Goal: Task Accomplishment & Management: Complete application form

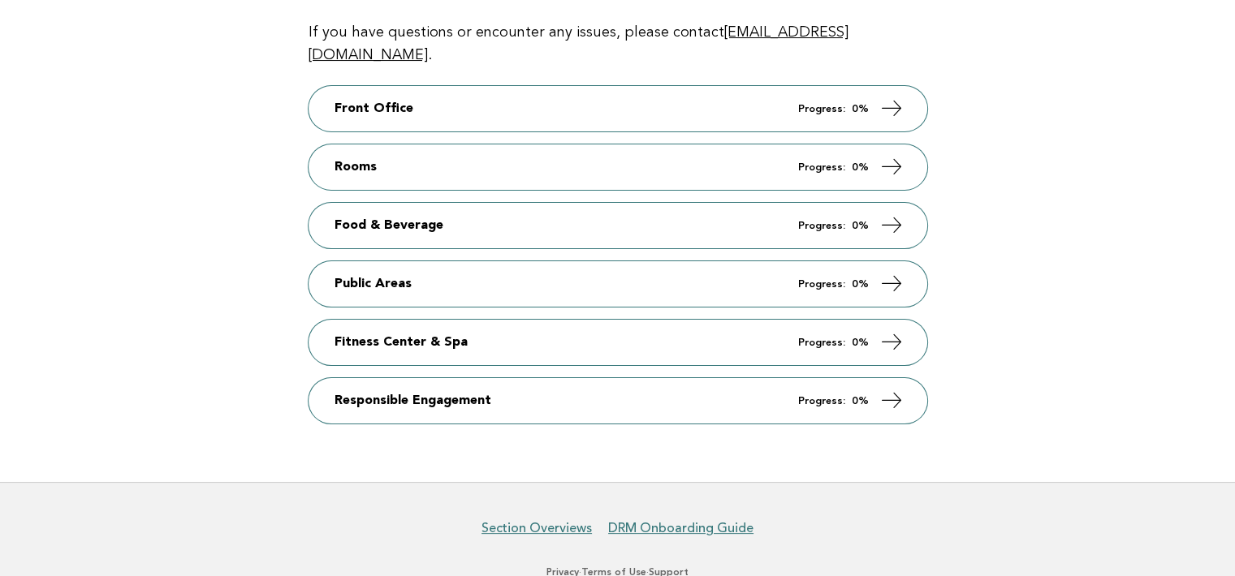
scroll to position [325, 0]
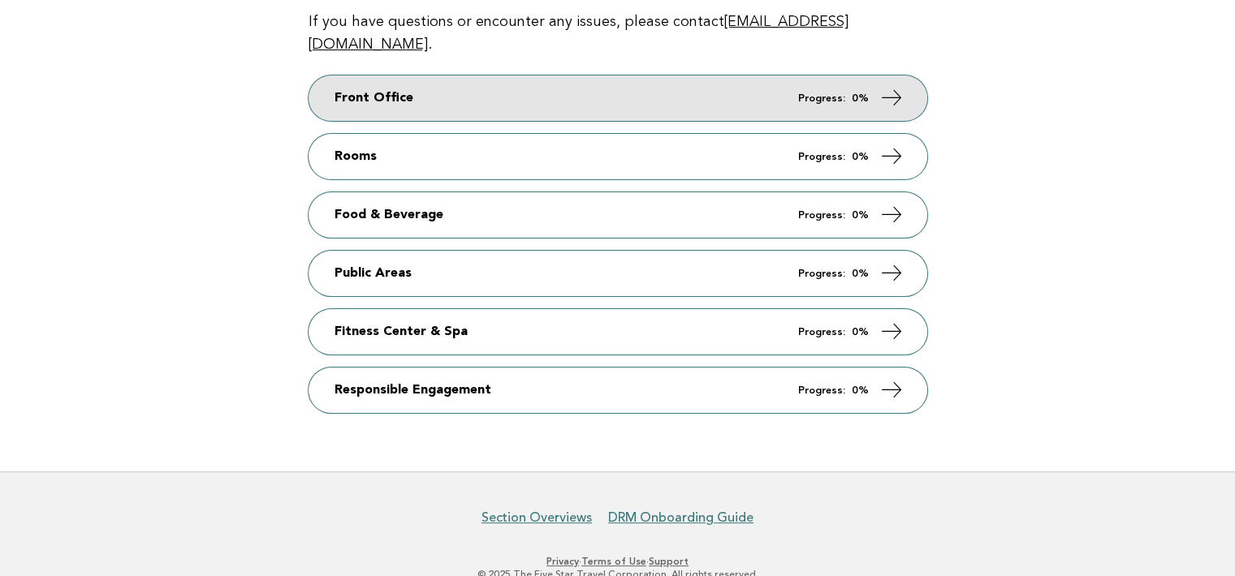
click at [893, 86] on icon at bounding box center [891, 98] width 24 height 24
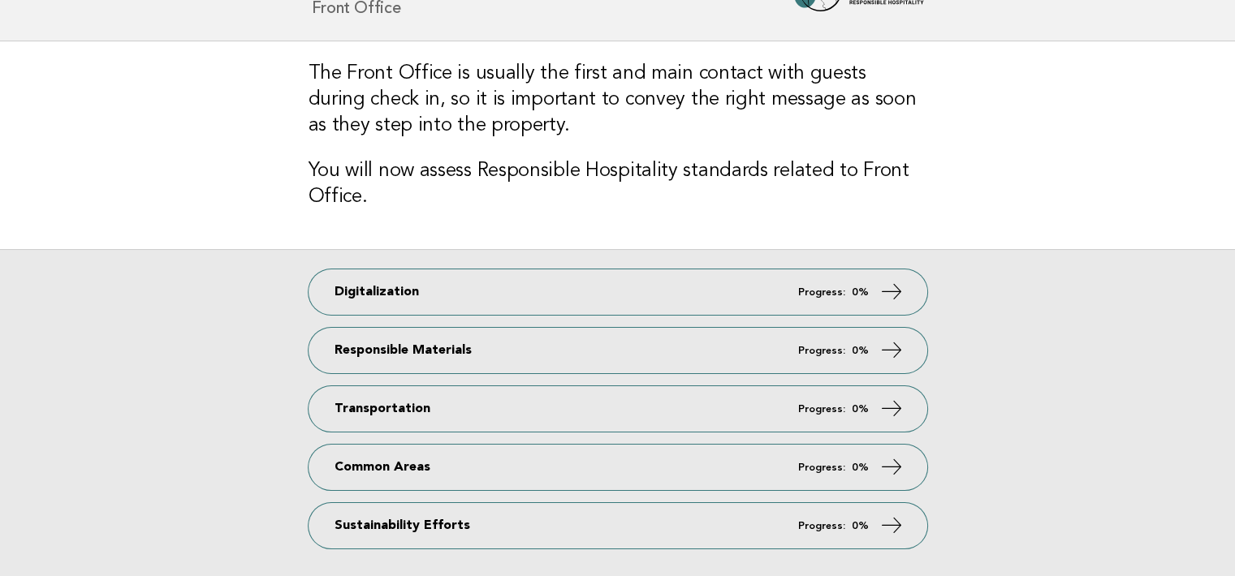
scroll to position [69, 0]
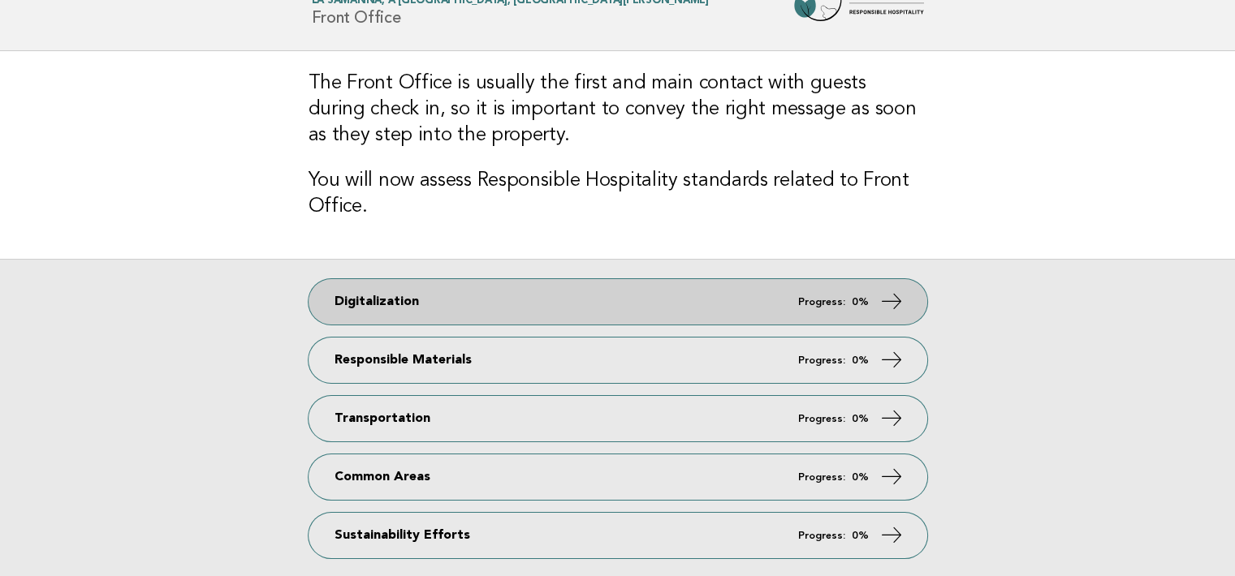
click at [896, 300] on icon at bounding box center [891, 302] width 24 height 24
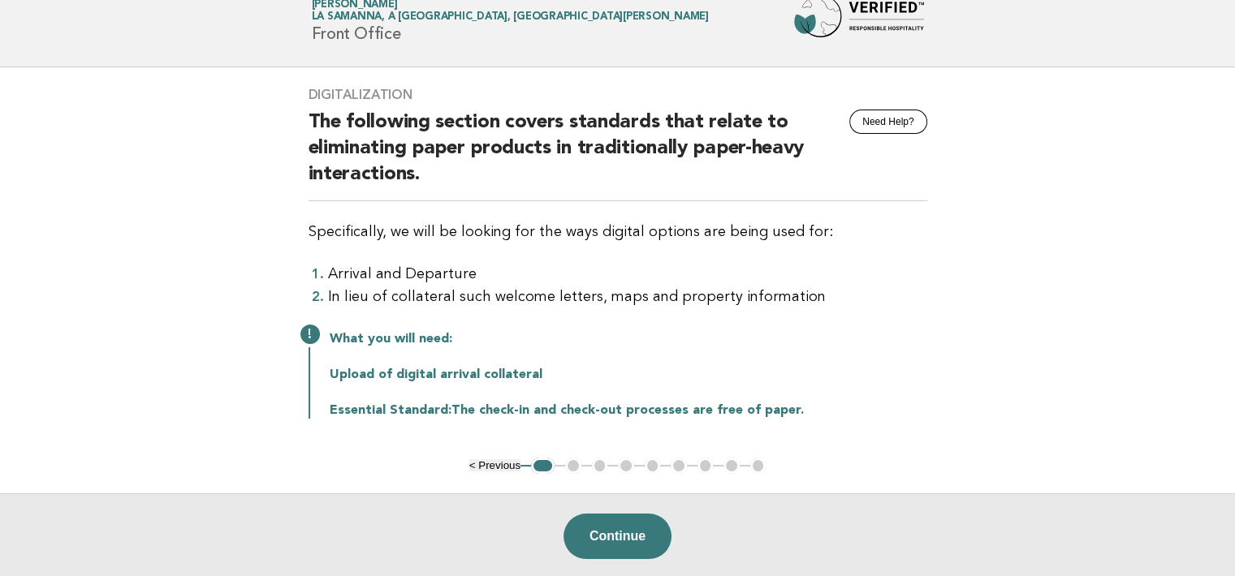
scroll to position [81, 0]
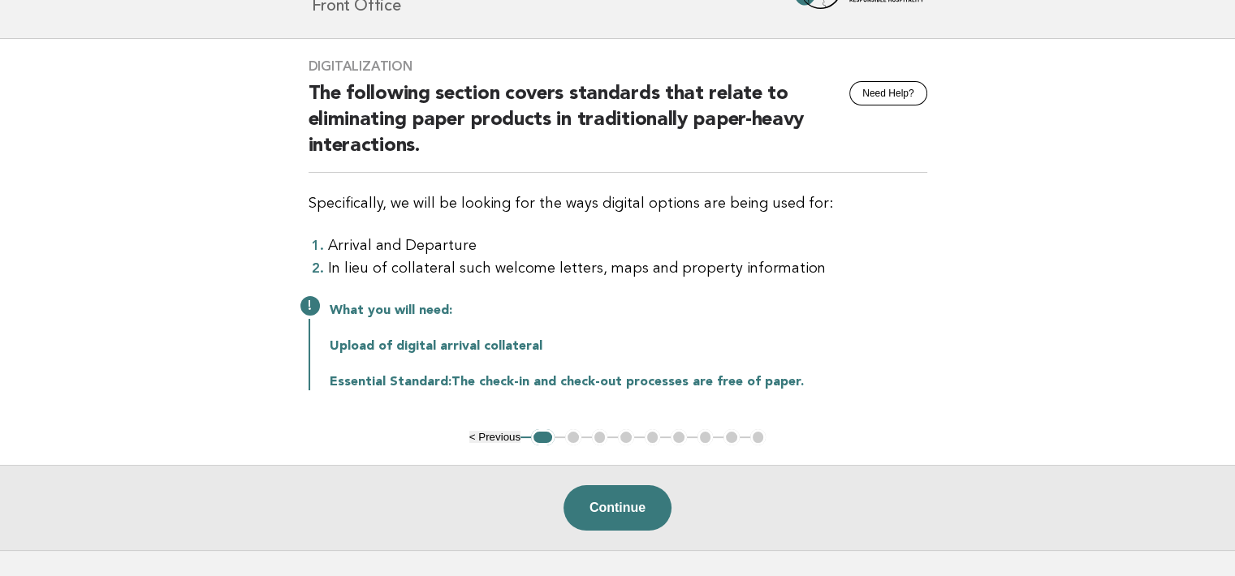
click at [313, 66] on div "Digitalization Need Help? The following section covers standards that relate to…" at bounding box center [618, 234] width 658 height 391
drag, startPoint x: 313, startPoint y: 66, endPoint x: 285, endPoint y: 76, distance: 29.3
click at [285, 76] on main "Digitalization Need Help? The following section covers standards that relate to…" at bounding box center [617, 295] width 1235 height 512
drag, startPoint x: 309, startPoint y: 63, endPoint x: 798, endPoint y: 407, distance: 598.5
click at [798, 407] on div "Digitalization Need Help? The following section covers standards that relate to…" at bounding box center [618, 234] width 658 height 391
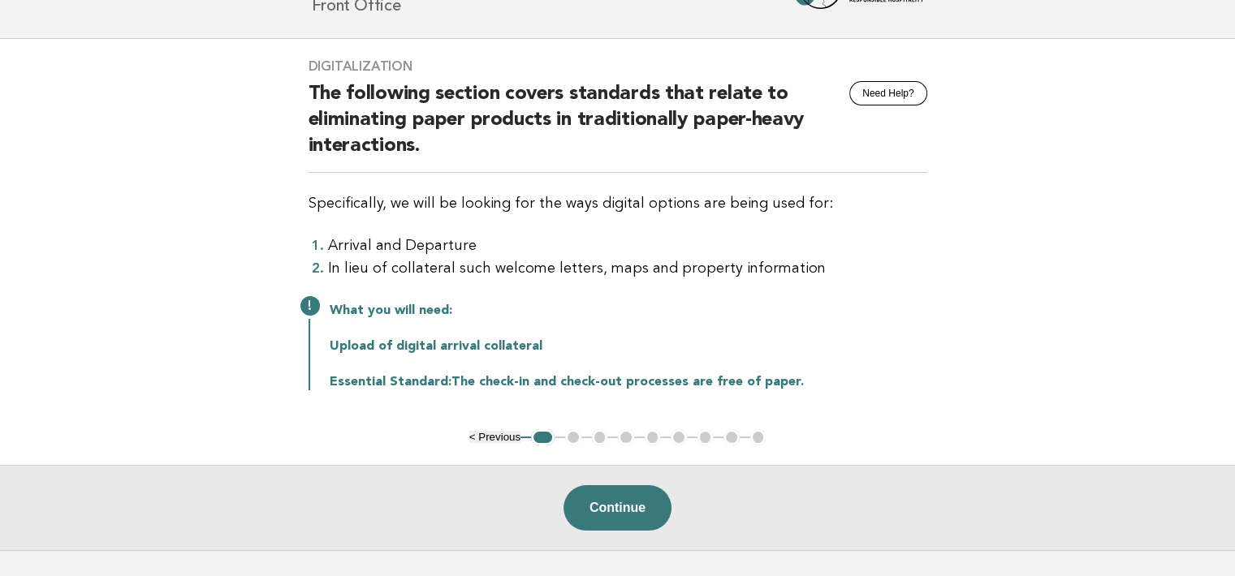
copy div "Digitalization Need Help? The following section covers standards that relate to…"
click at [627, 507] on button "Continue" at bounding box center [617, 508] width 108 height 45
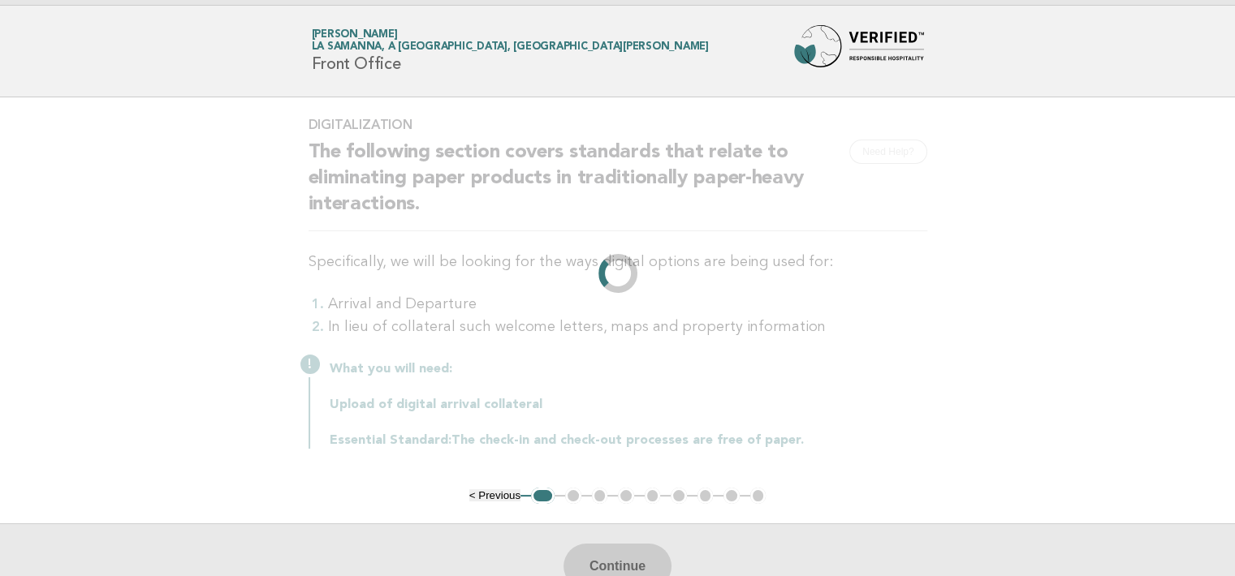
scroll to position [0, 0]
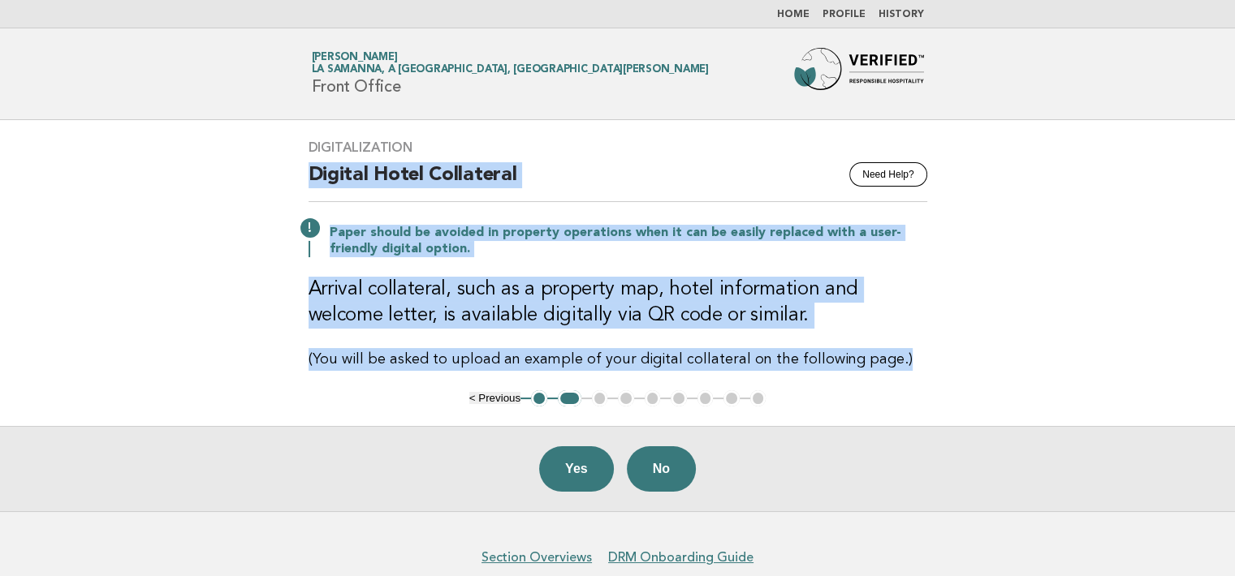
drag, startPoint x: 309, startPoint y: 172, endPoint x: 894, endPoint y: 369, distance: 617.5
click at [894, 369] on div "Digitalization Need Help? Digital Hotel Collateral Paper should be avoided in p…" at bounding box center [618, 255] width 658 height 270
copy div "Digital Hotel Collateral Paper should be avoided in property operations when it…"
click at [674, 462] on button "No" at bounding box center [661, 469] width 69 height 45
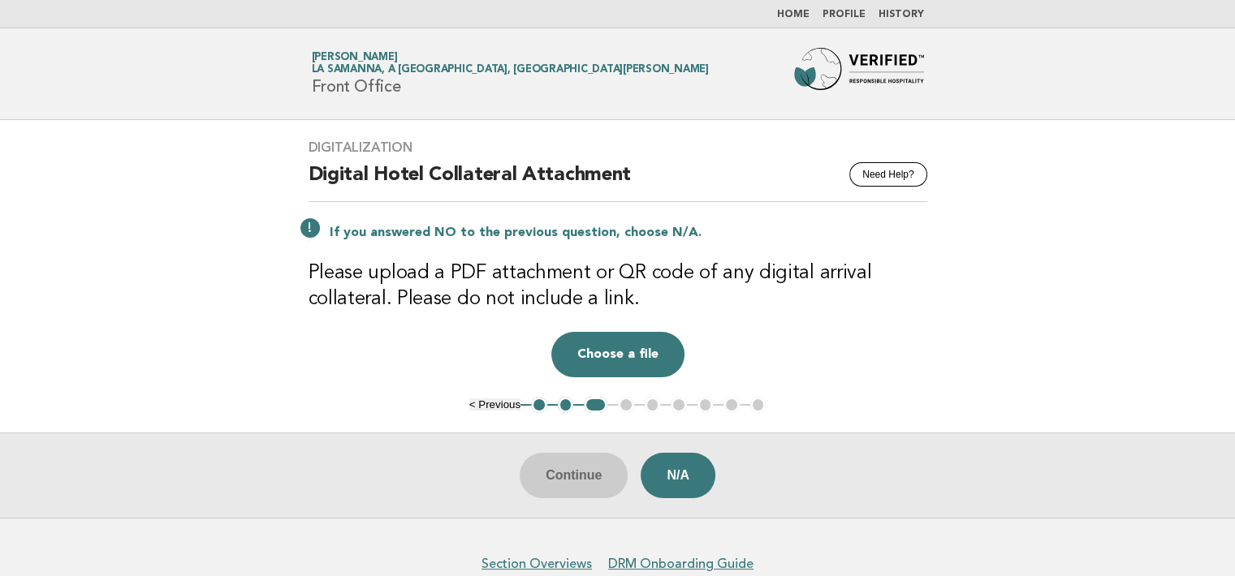
click at [607, 474] on div "Continue N/A" at bounding box center [617, 475] width 1235 height 85
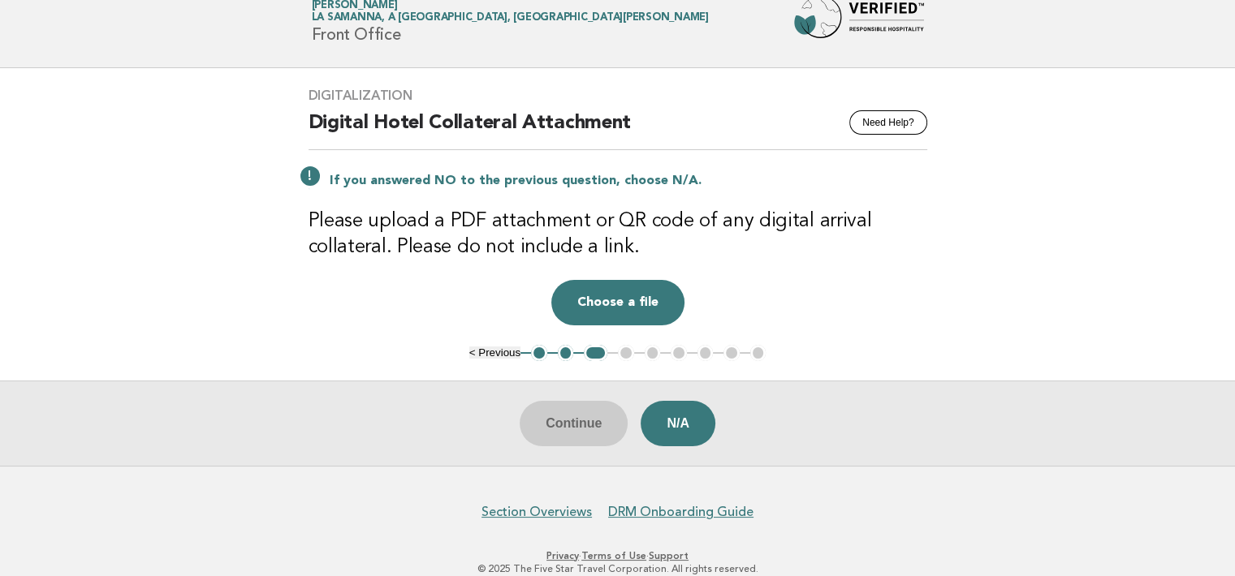
scroll to position [82, 0]
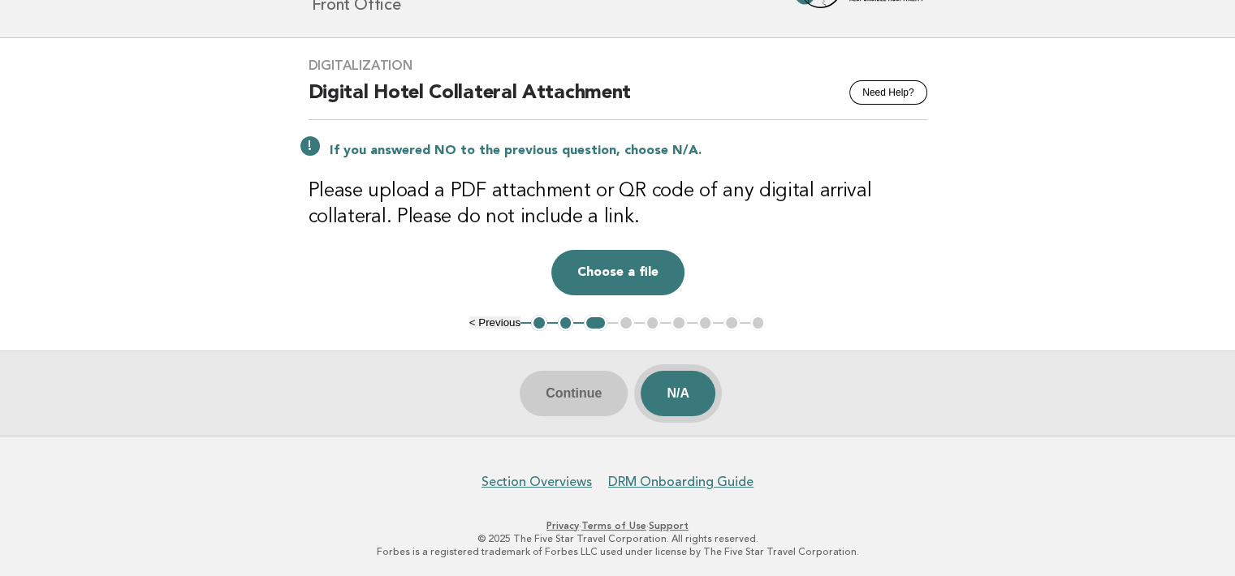
click at [680, 383] on button "N/A" at bounding box center [678, 393] width 75 height 45
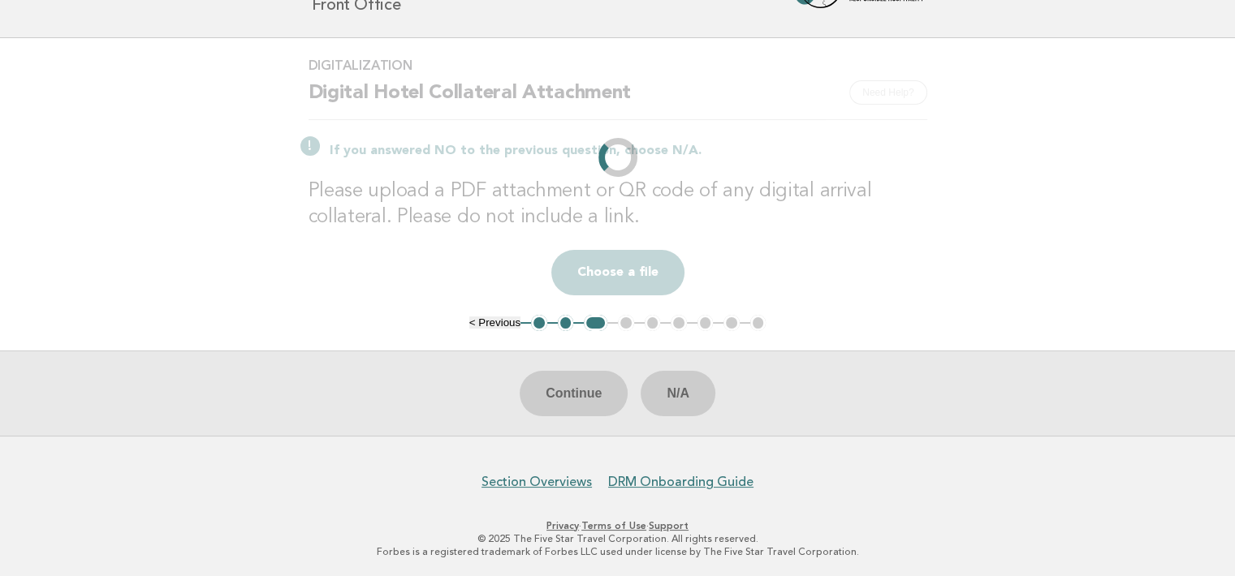
scroll to position [0, 0]
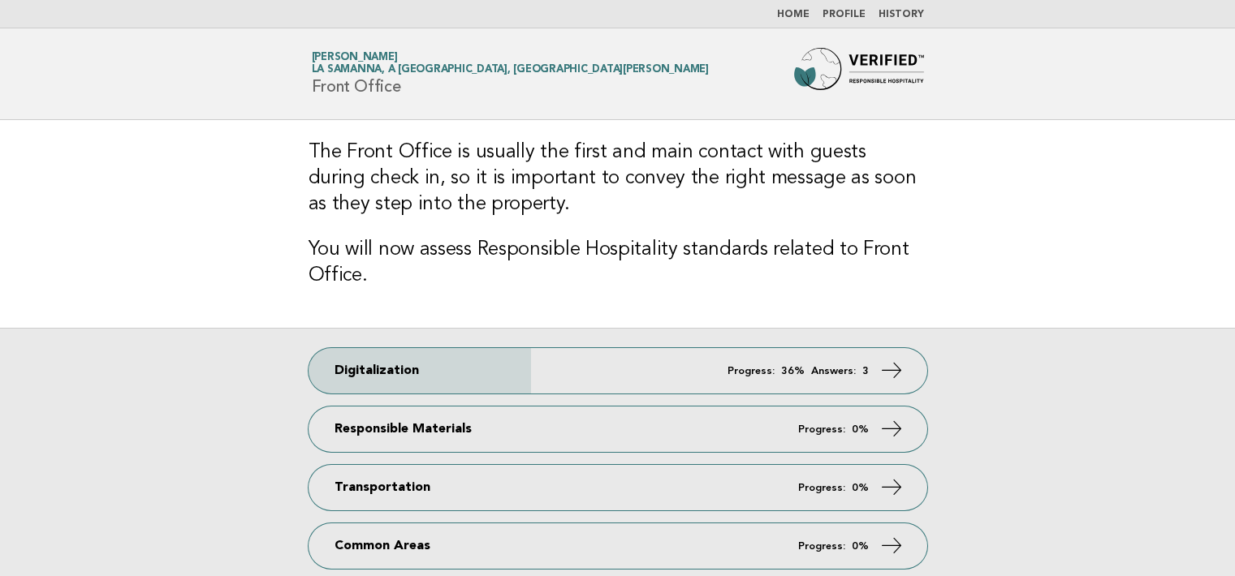
scroll to position [69, 0]
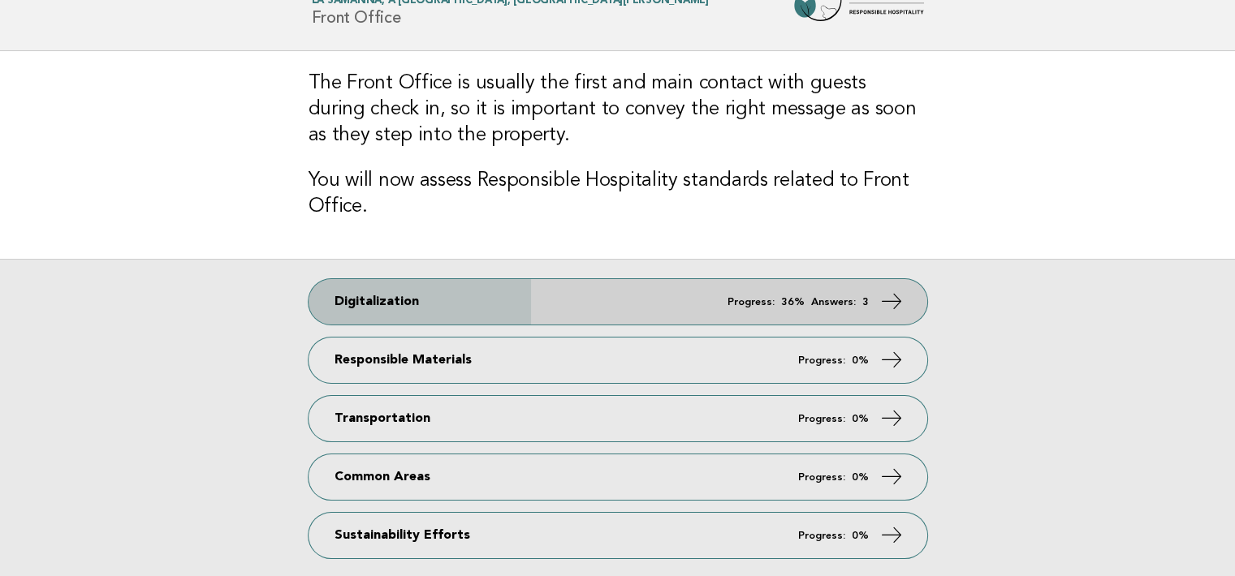
click at [841, 302] on em "Answers:" at bounding box center [833, 302] width 45 height 11
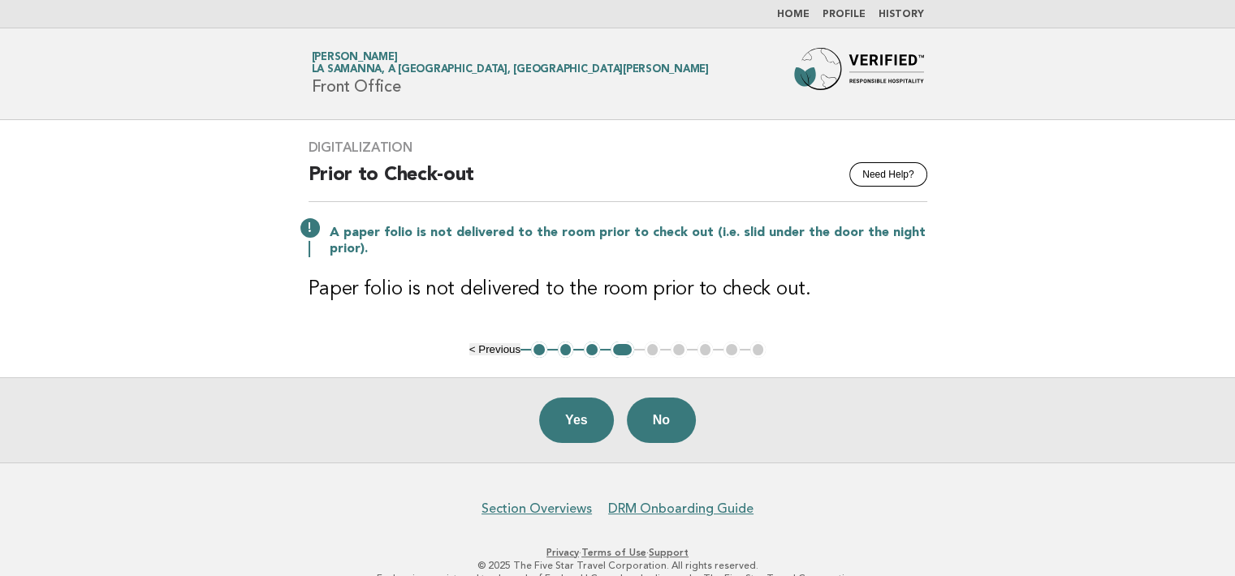
scroll to position [27, 0]
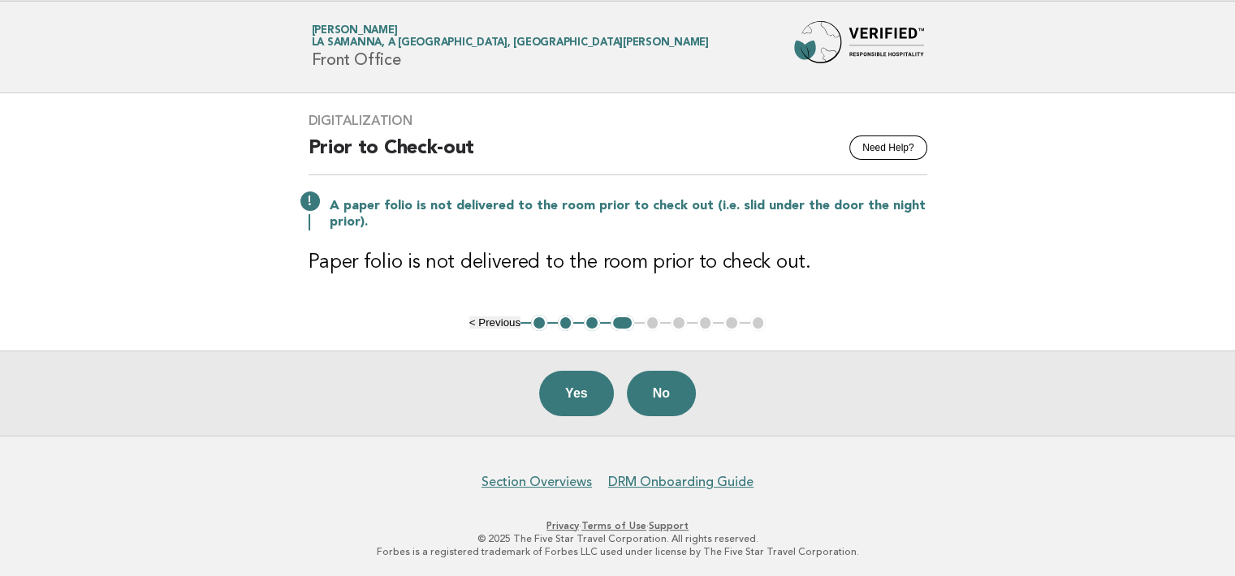
click at [499, 318] on button "< Previous" at bounding box center [494, 323] width 51 height 12
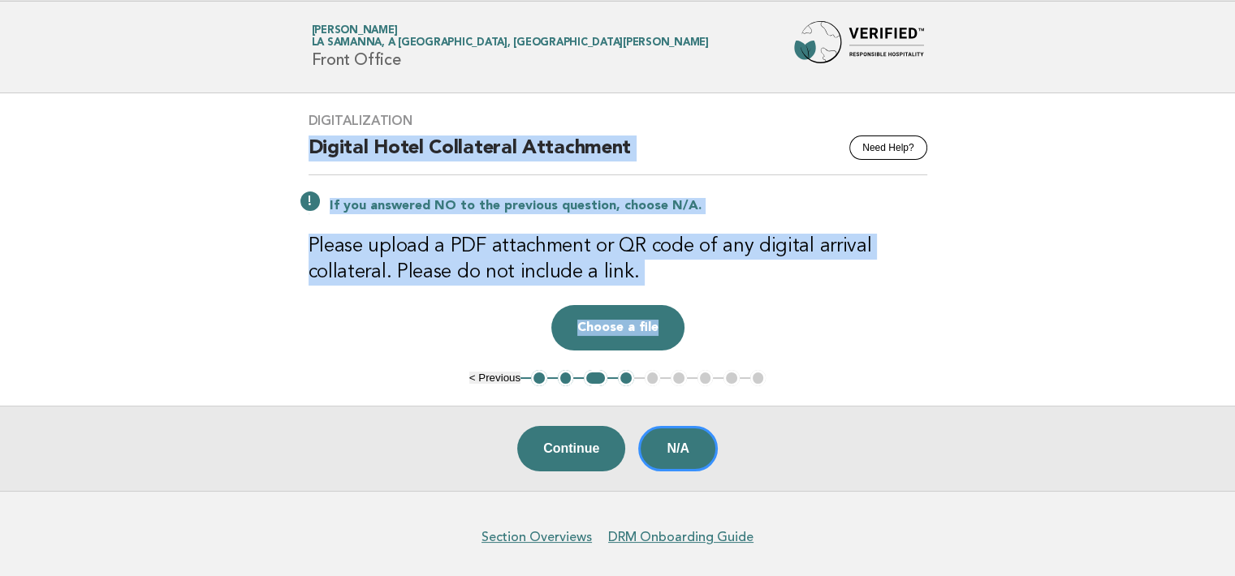
drag, startPoint x: 309, startPoint y: 140, endPoint x: 674, endPoint y: 319, distance: 406.7
click at [674, 319] on div "Digitalization Need Help? Digital Hotel Collateral Attachment If you answered N…" at bounding box center [618, 231] width 658 height 277
copy div "Digital Hotel Collateral Attachment If you answered NO to the previous question…"
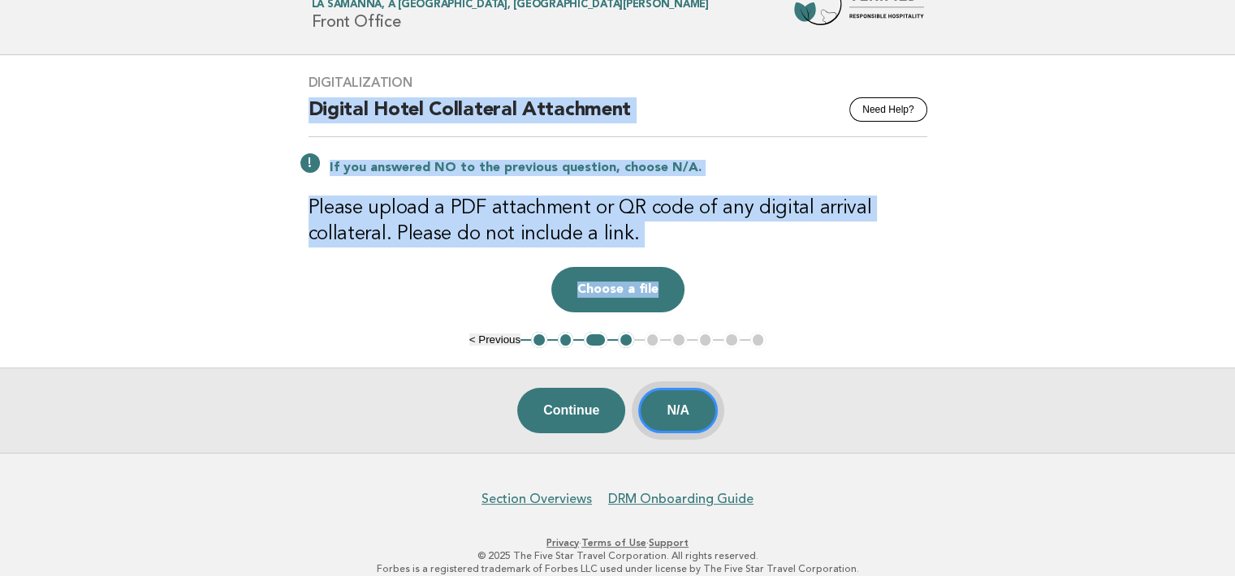
scroll to position [82, 0]
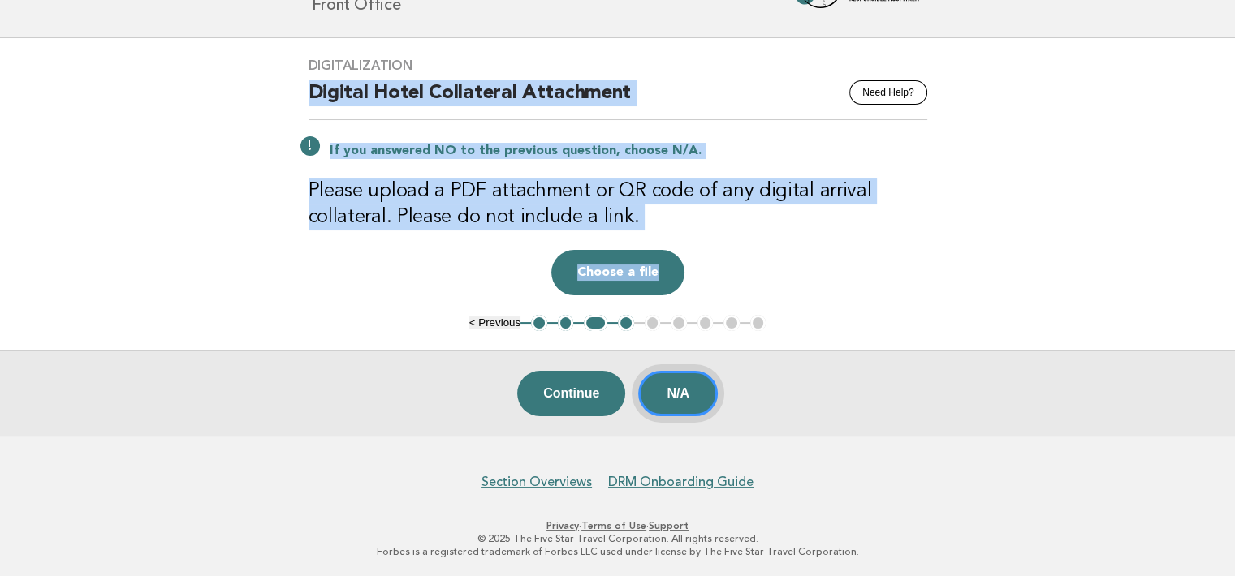
click at [690, 387] on button "N/A" at bounding box center [678, 393] width 80 height 45
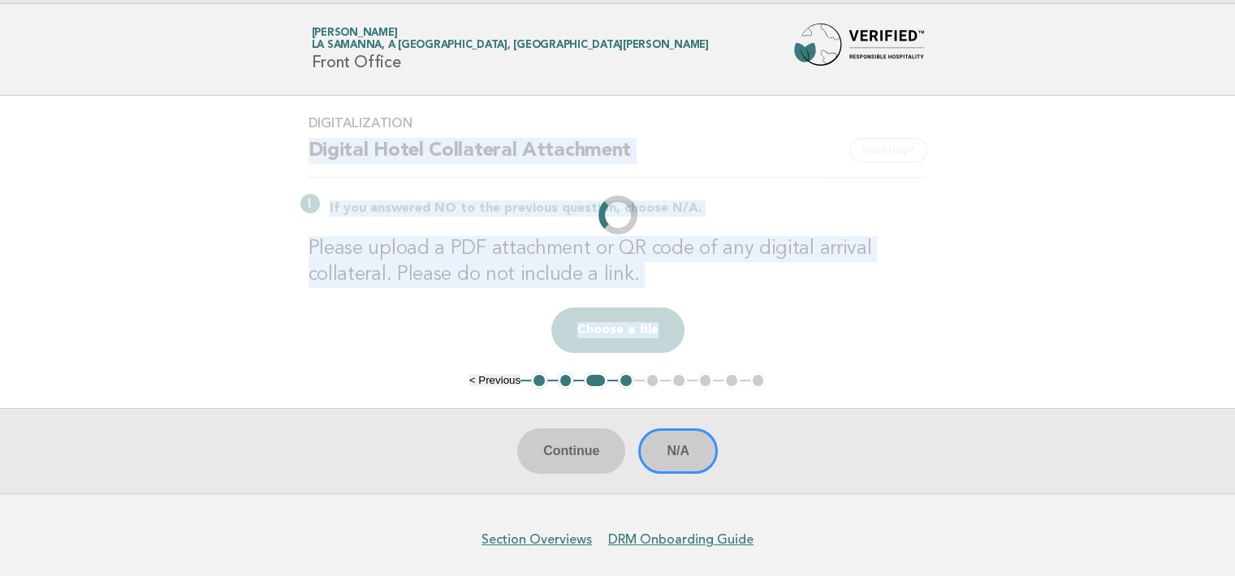
scroll to position [0, 0]
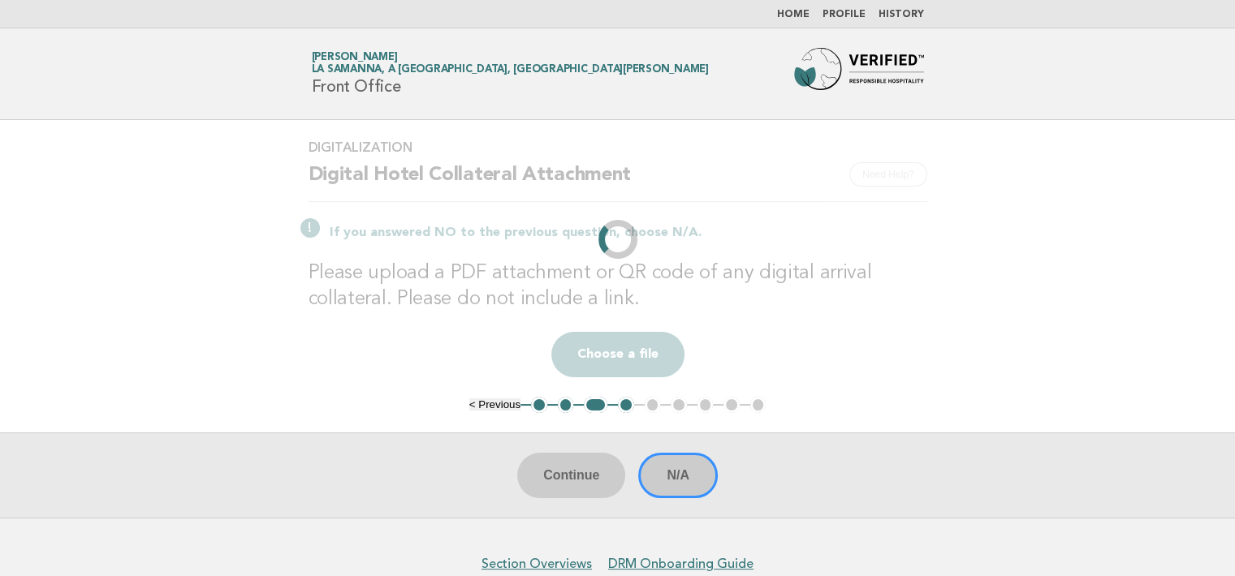
click at [690, 474] on div "Continue N/A" at bounding box center [617, 475] width 1235 height 85
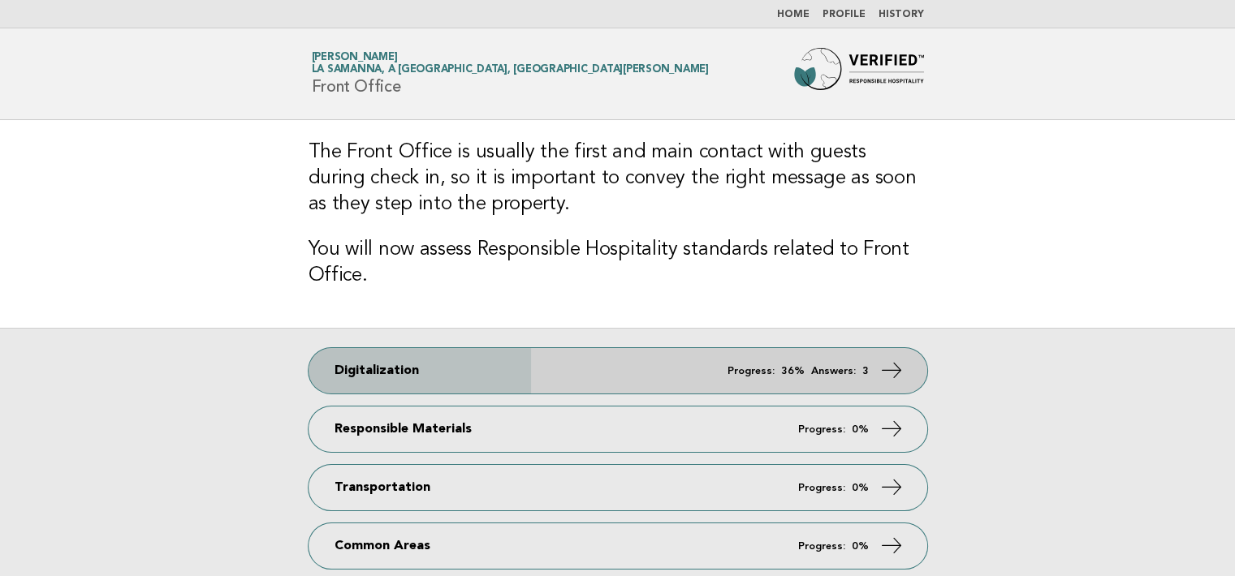
click at [888, 370] on icon at bounding box center [891, 371] width 24 height 24
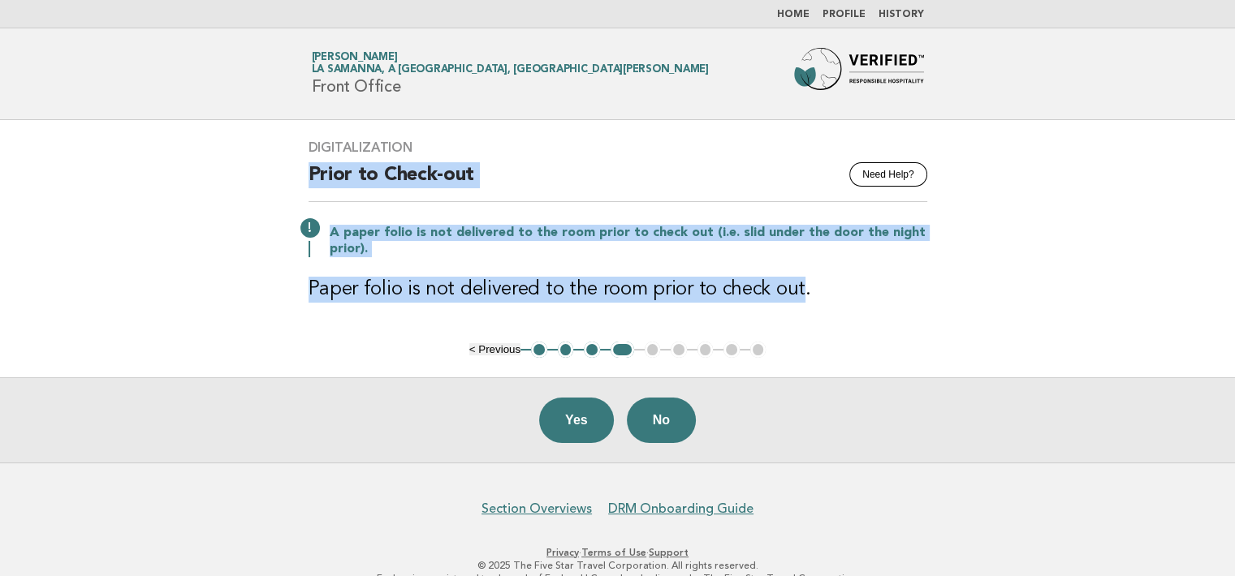
drag, startPoint x: 309, startPoint y: 172, endPoint x: 796, endPoint y: 304, distance: 504.6
click at [796, 304] on div "Digitalization Need Help? Prior to Check-out A paper folio is not delivered to …" at bounding box center [618, 231] width 658 height 222
copy div "Prior to Check-out A paper folio is not delivered to the room prior to check ou…"
click at [404, 338] on div "Digitalization Need Help? Prior to Check-out A paper folio is not delivered to …" at bounding box center [618, 231] width 658 height 222
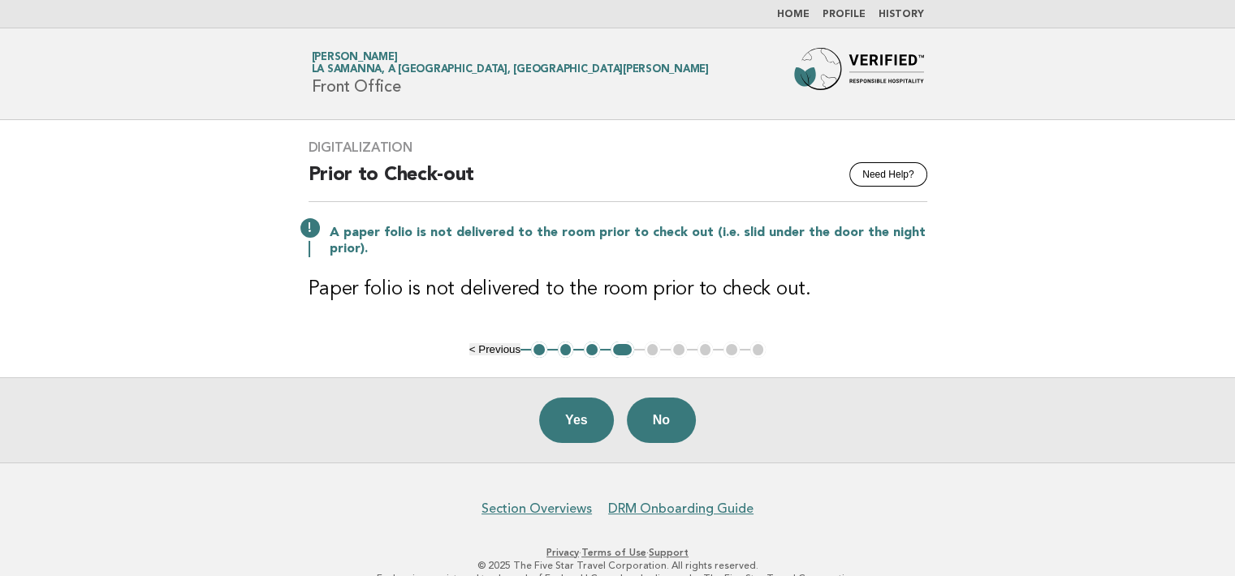
click at [504, 347] on button "< Previous" at bounding box center [494, 349] width 51 height 12
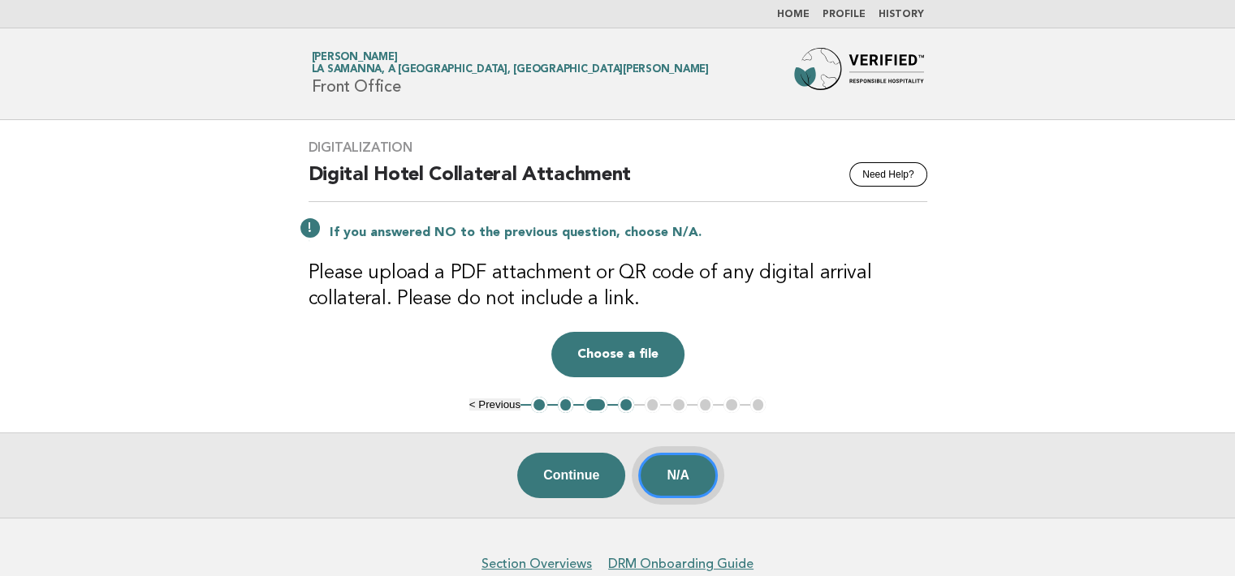
click at [692, 474] on button "N/A" at bounding box center [678, 475] width 80 height 45
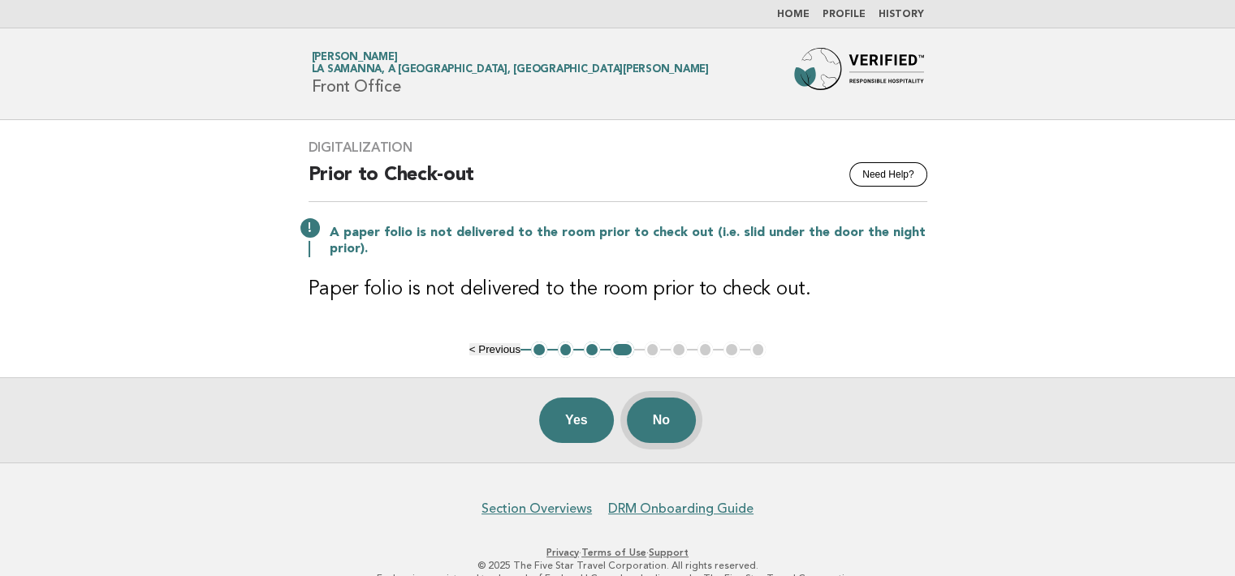
click at [658, 418] on button "No" at bounding box center [661, 420] width 69 height 45
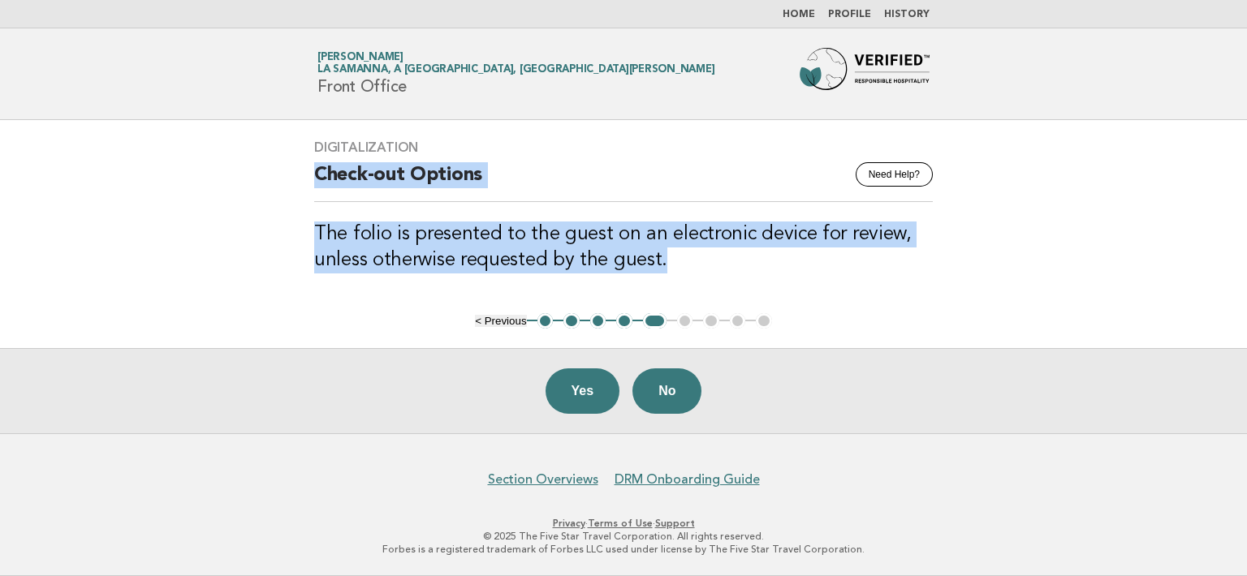
drag, startPoint x: 317, startPoint y: 165, endPoint x: 677, endPoint y: 253, distance: 370.2
click at [677, 253] on div "Digitalization Need Help? Check-out Options The folio is presented to the guest…" at bounding box center [624, 216] width 658 height 192
copy div "Check-out Options The folio is presented to the guest on an electronic device f…"
click at [689, 387] on button "No" at bounding box center [667, 391] width 69 height 45
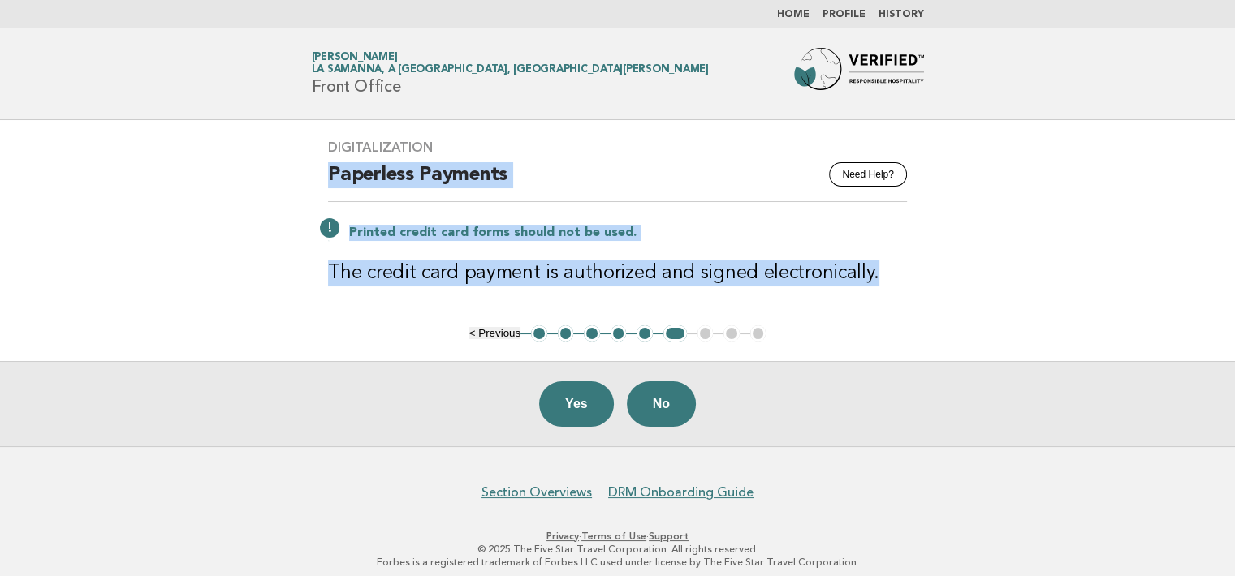
drag, startPoint x: 328, startPoint y: 173, endPoint x: 871, endPoint y: 254, distance: 549.2
click at [871, 254] on div "Digitalization Need Help? Paperless Payments Printed credit card forms should n…" at bounding box center [618, 222] width 618 height 205
copy div "Paperless Payments Printed credit card forms should not be used. The credit car…"
click at [667, 393] on button "No" at bounding box center [661, 404] width 69 height 45
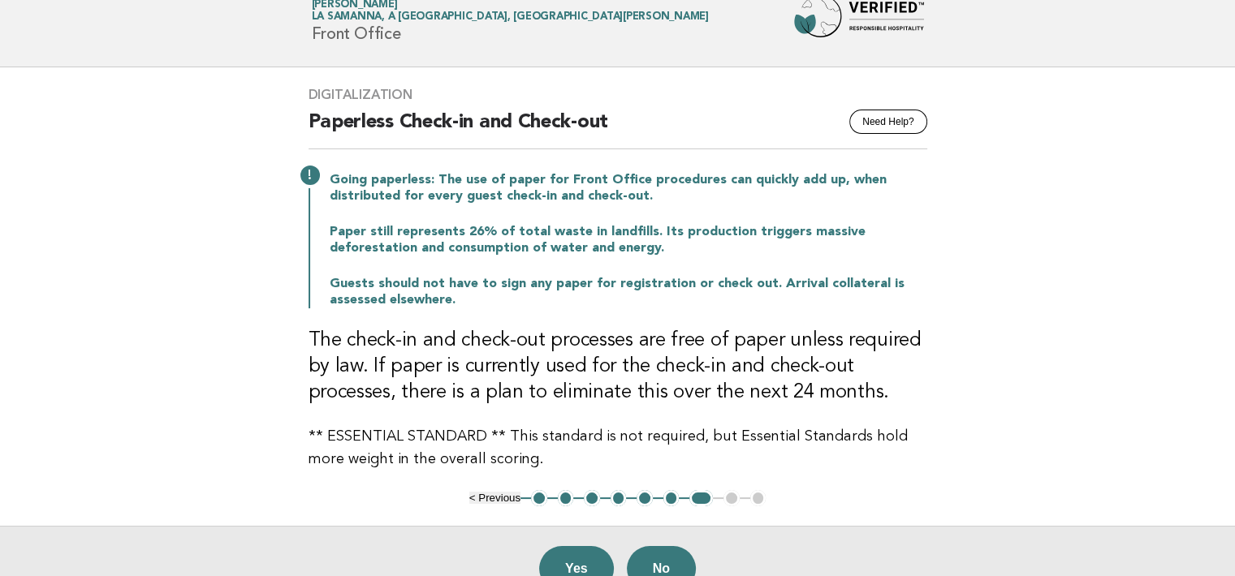
scroll to position [81, 0]
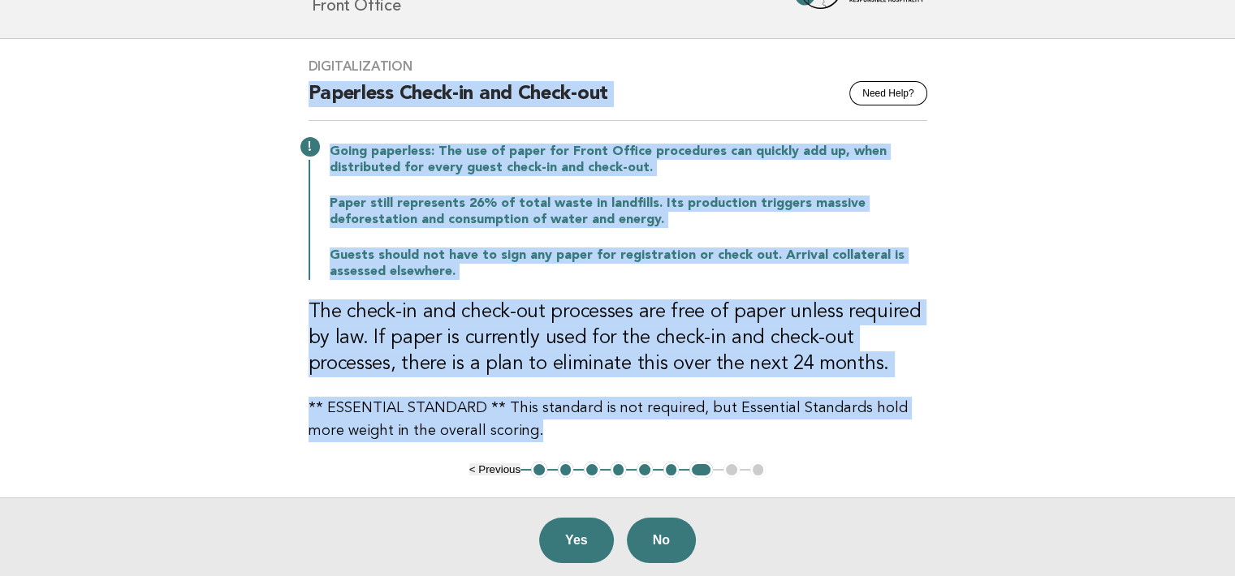
drag, startPoint x: 311, startPoint y: 93, endPoint x: 507, endPoint y: 430, distance: 389.7
click at [507, 430] on div "Digitalization Need Help? Paperless Check-in and Check-out Going paperless: The…" at bounding box center [618, 250] width 658 height 423
copy div "Paperless Check-in and Check-out Going paperless: The use of paper for Front Of…"
click at [585, 532] on button "Yes" at bounding box center [576, 540] width 75 height 45
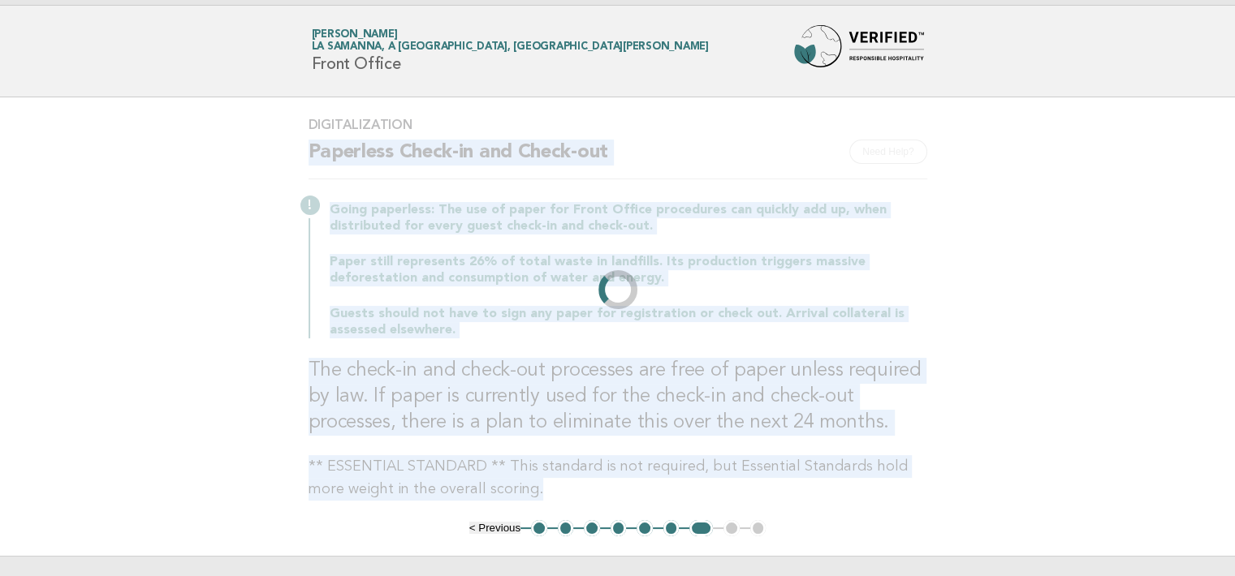
scroll to position [0, 0]
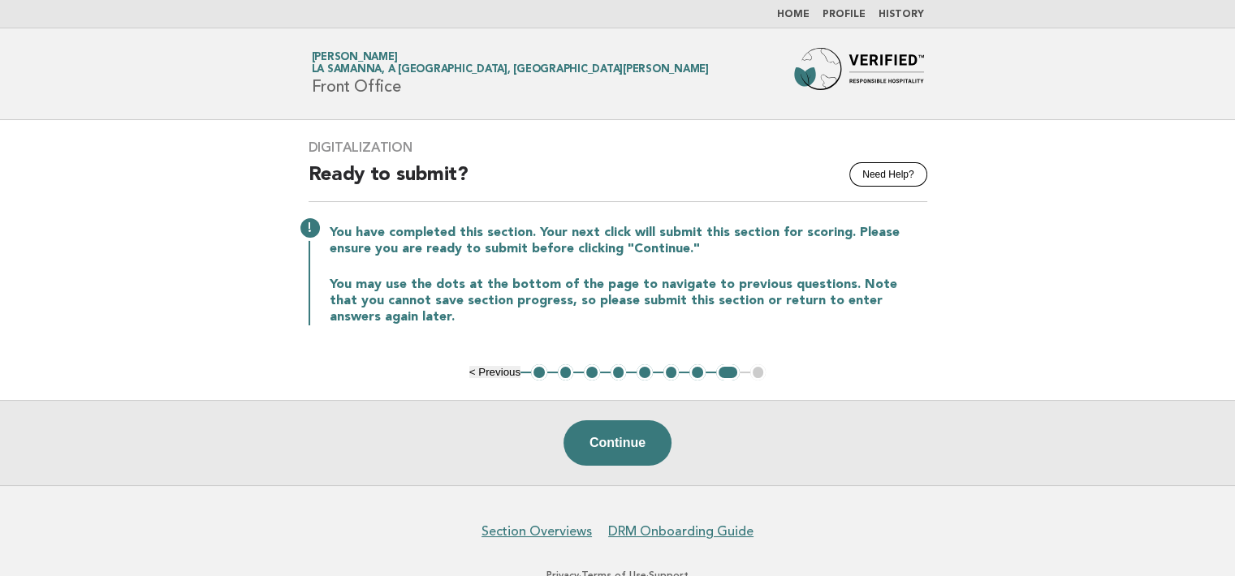
click at [844, 14] on link "Profile" at bounding box center [844, 15] width 43 height 10
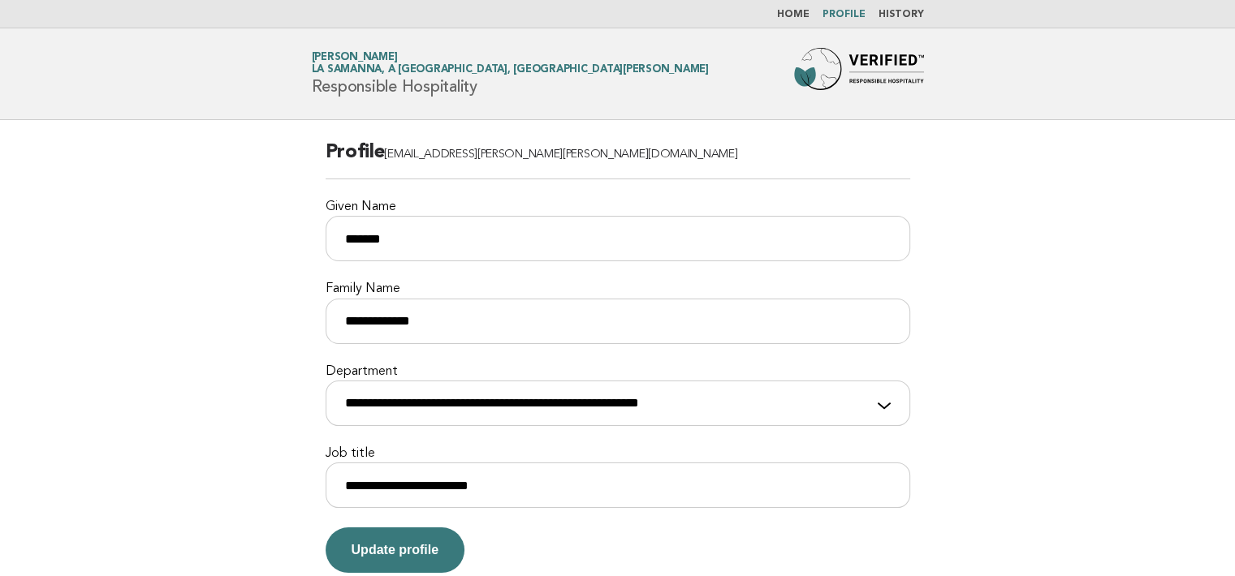
click at [799, 12] on link "Home" at bounding box center [793, 15] width 32 height 10
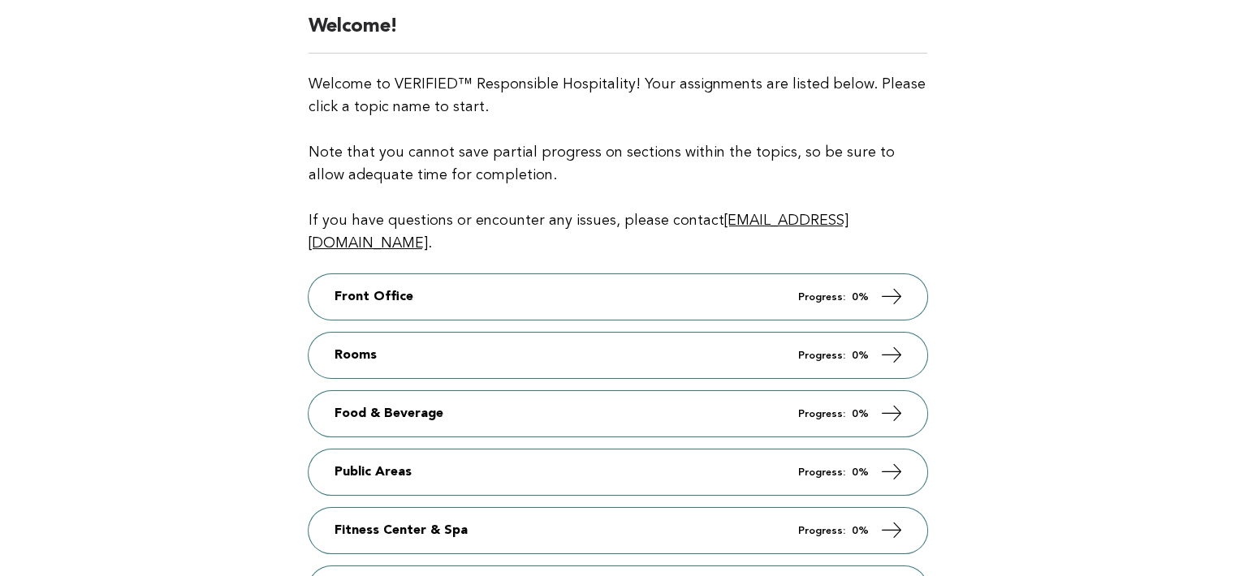
scroll to position [162, 0]
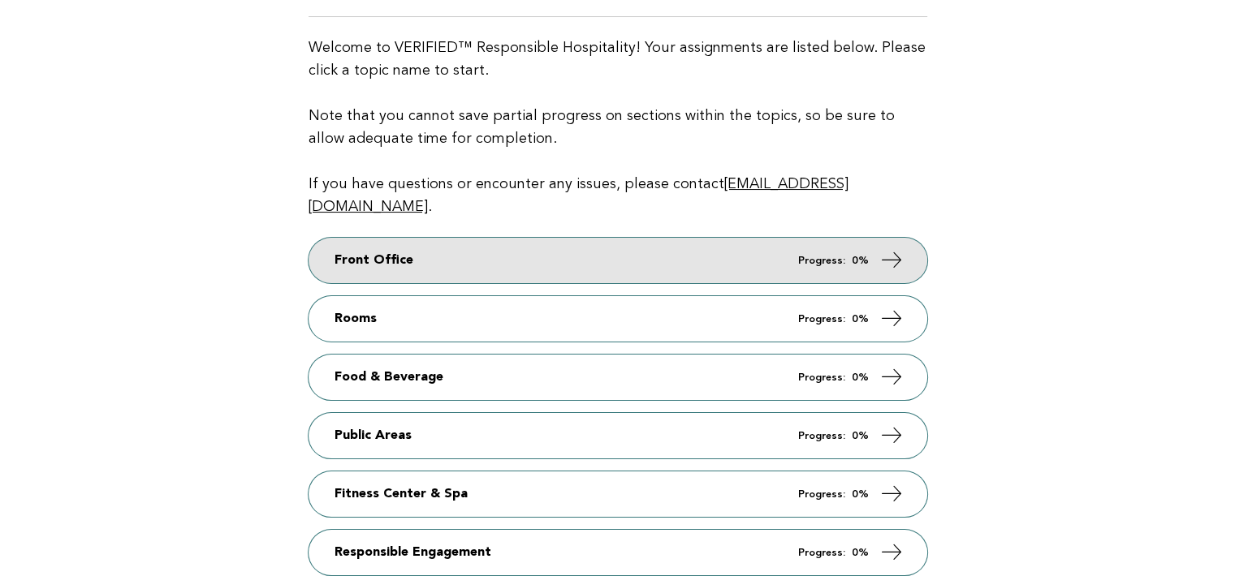
click at [814, 256] on em "Progress:" at bounding box center [821, 261] width 47 height 11
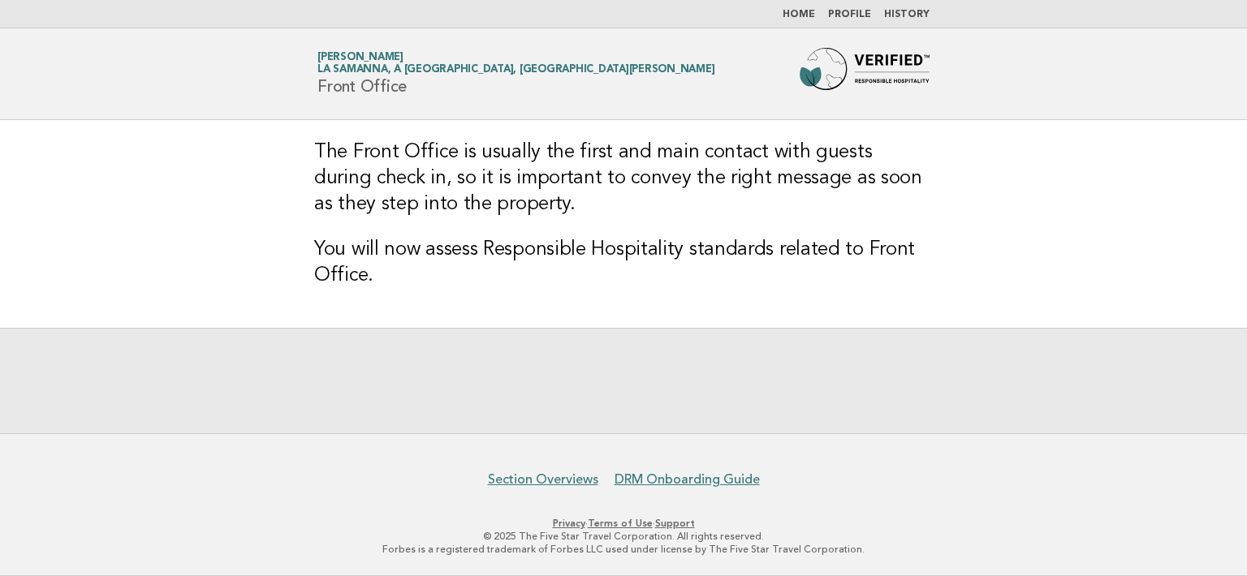
click at [909, 15] on link "History" at bounding box center [906, 15] width 45 height 10
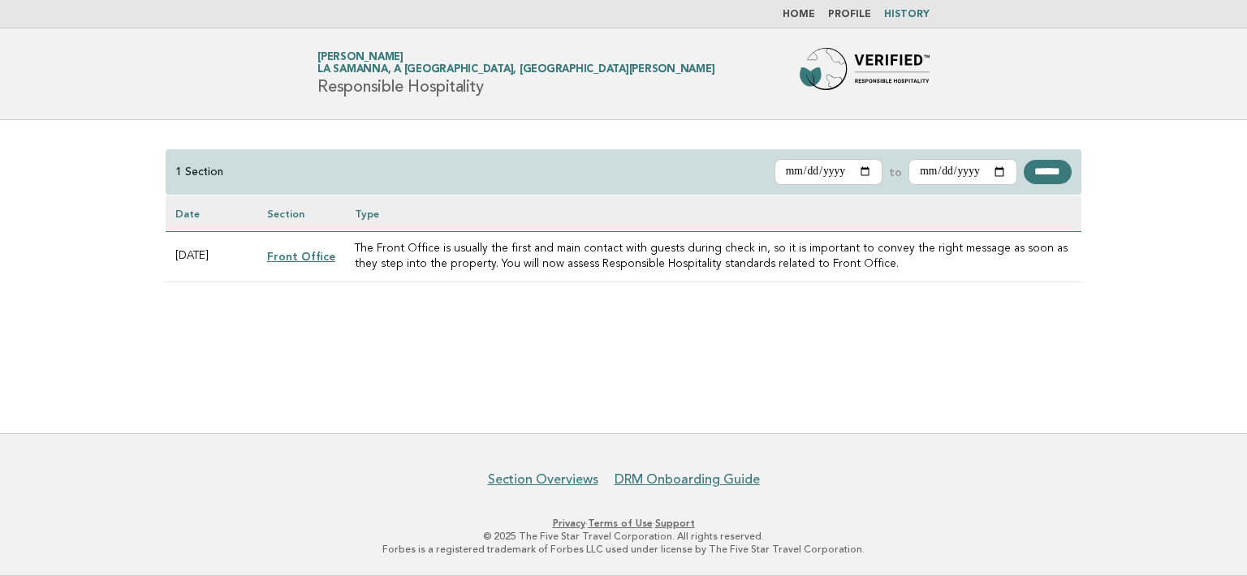
click at [301, 256] on link "Front Office" at bounding box center [301, 256] width 68 height 13
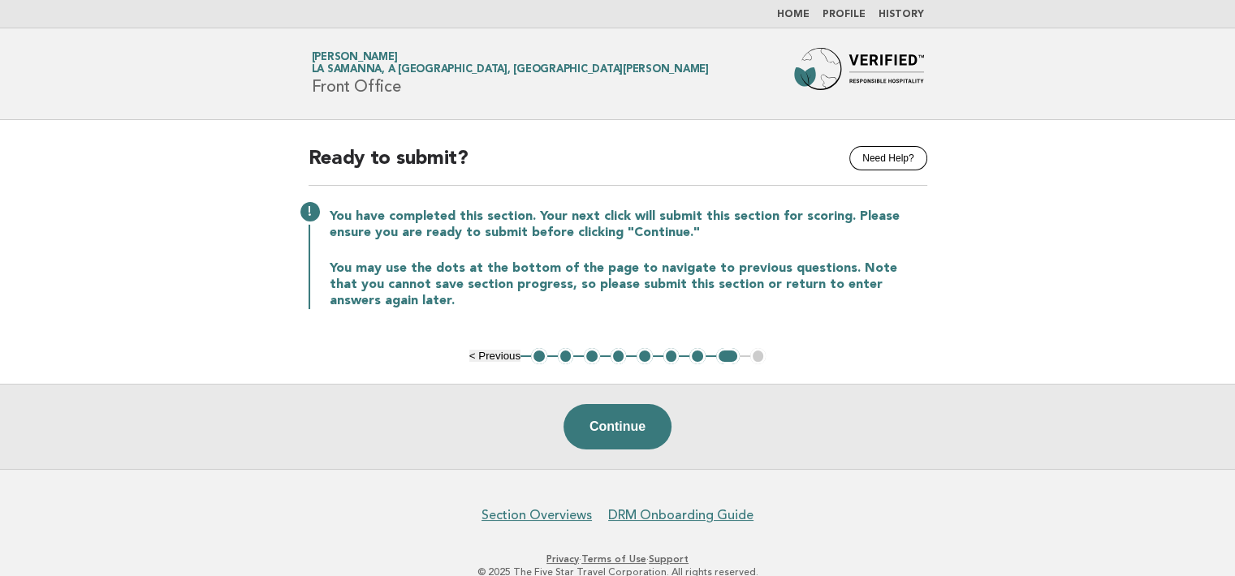
click at [539, 357] on button "1" at bounding box center [539, 356] width 16 height 16
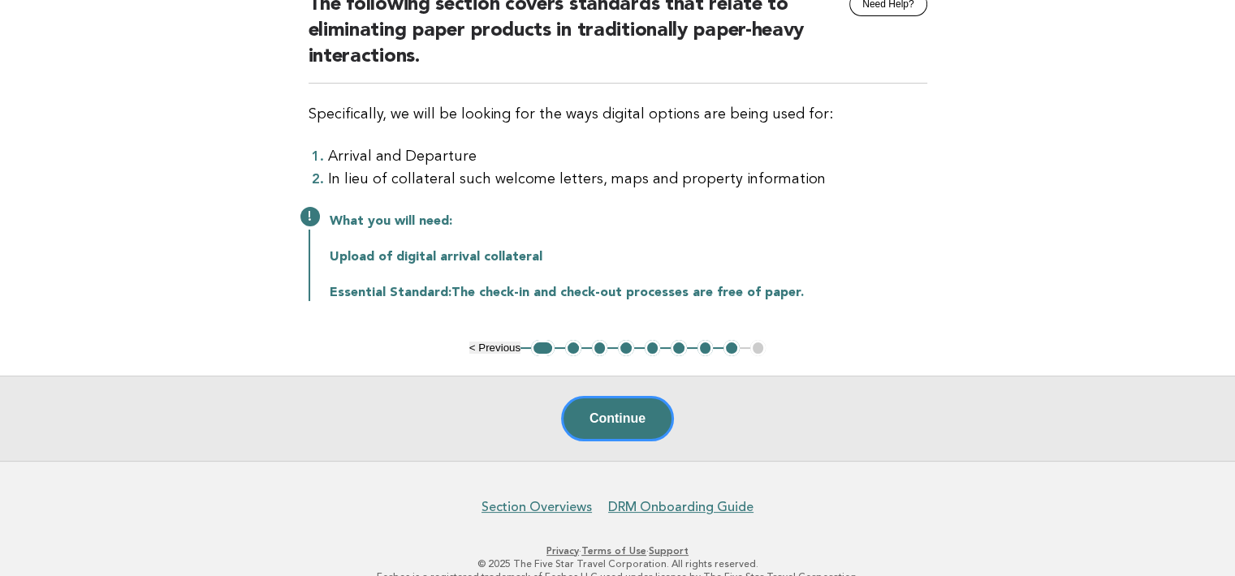
scroll to position [162, 0]
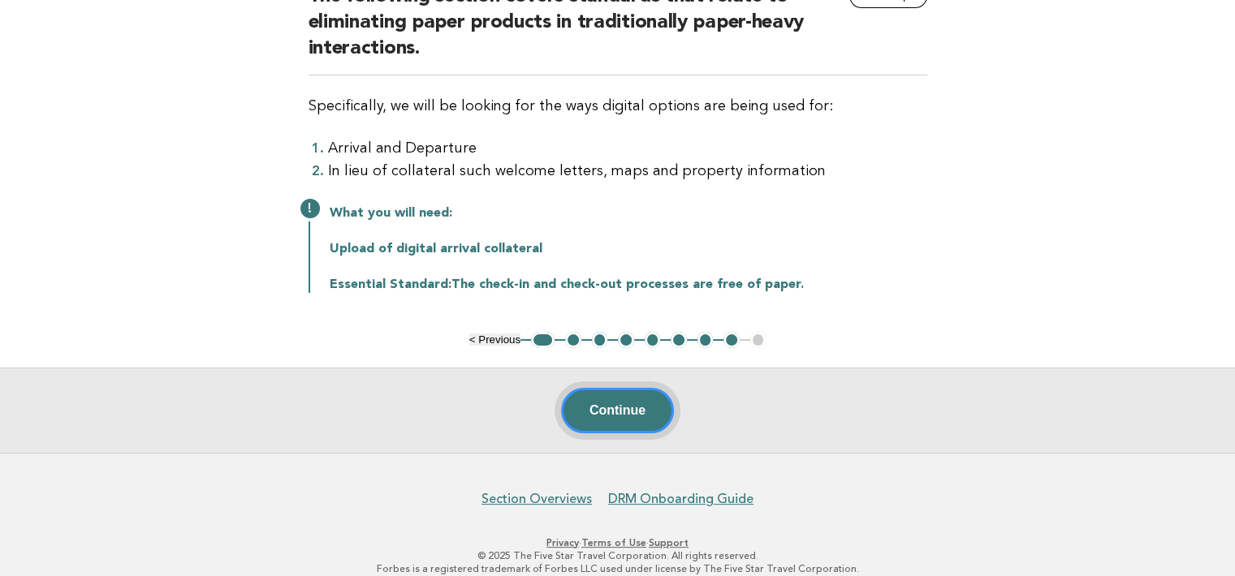
click at [631, 417] on button "Continue" at bounding box center [617, 410] width 113 height 45
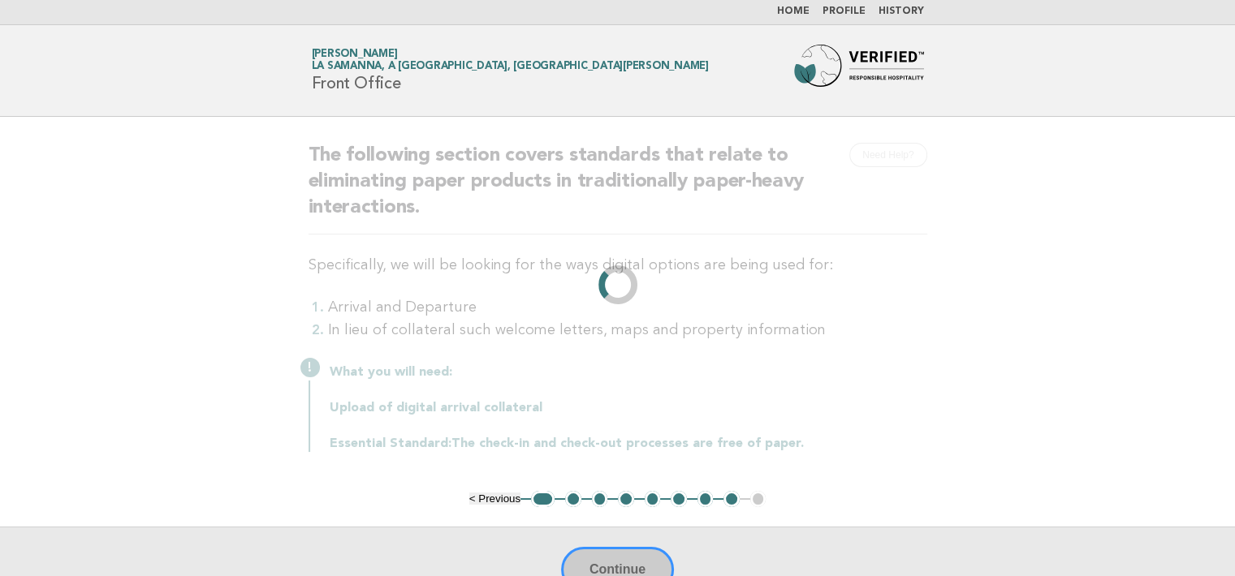
scroll to position [0, 0]
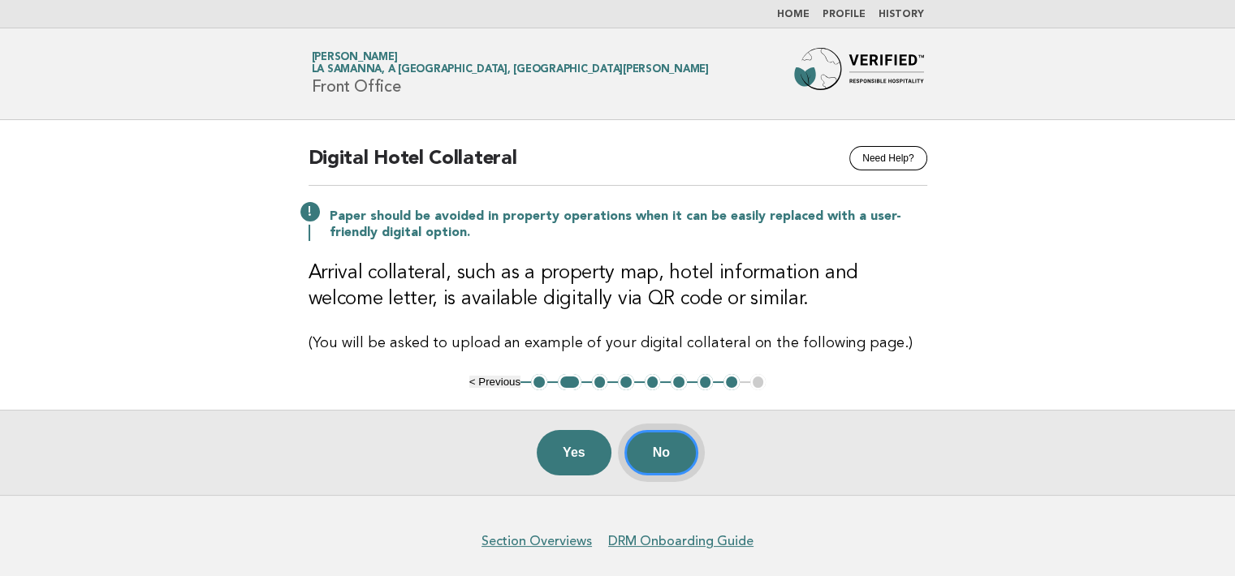
click at [676, 452] on button "No" at bounding box center [661, 452] width 74 height 45
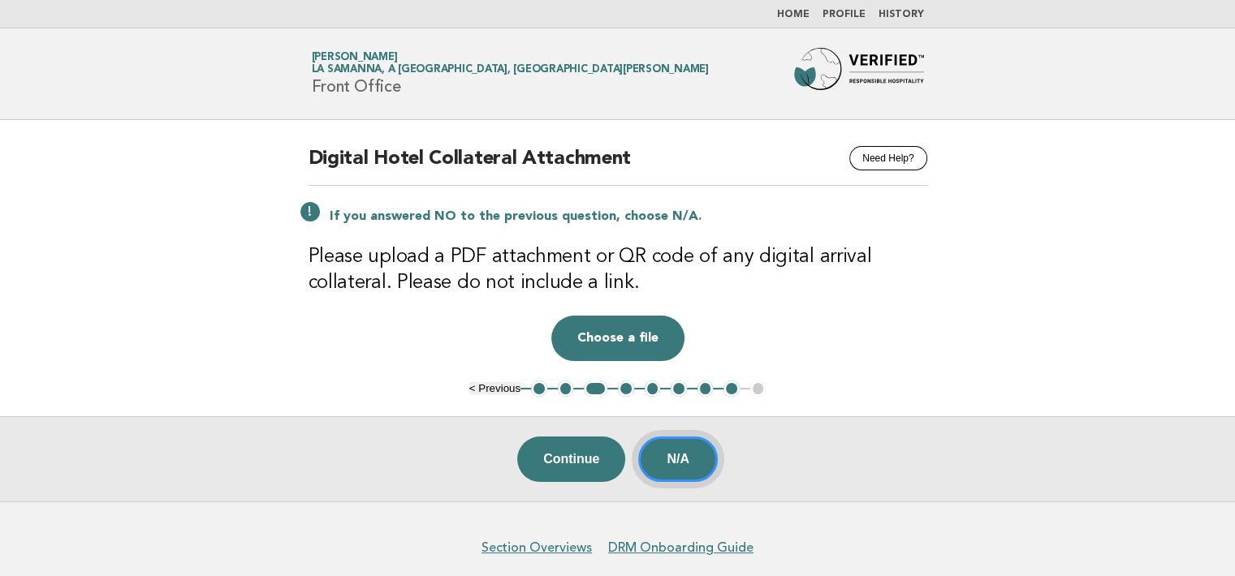
click at [676, 452] on button "N/A" at bounding box center [678, 459] width 80 height 45
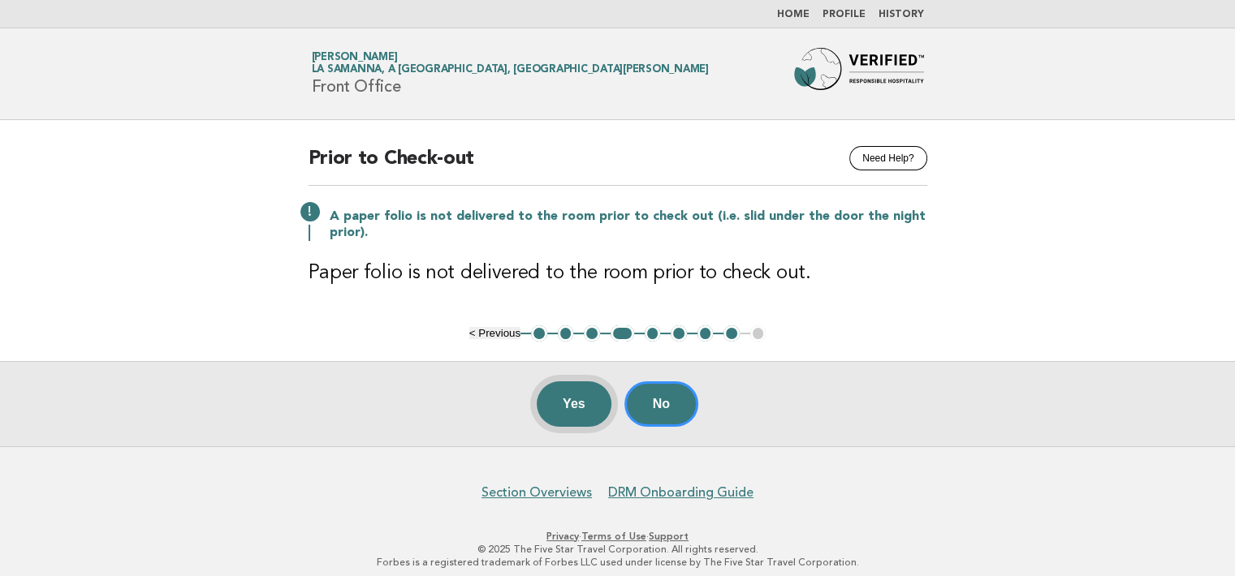
click at [563, 403] on button "Yes" at bounding box center [574, 404] width 75 height 45
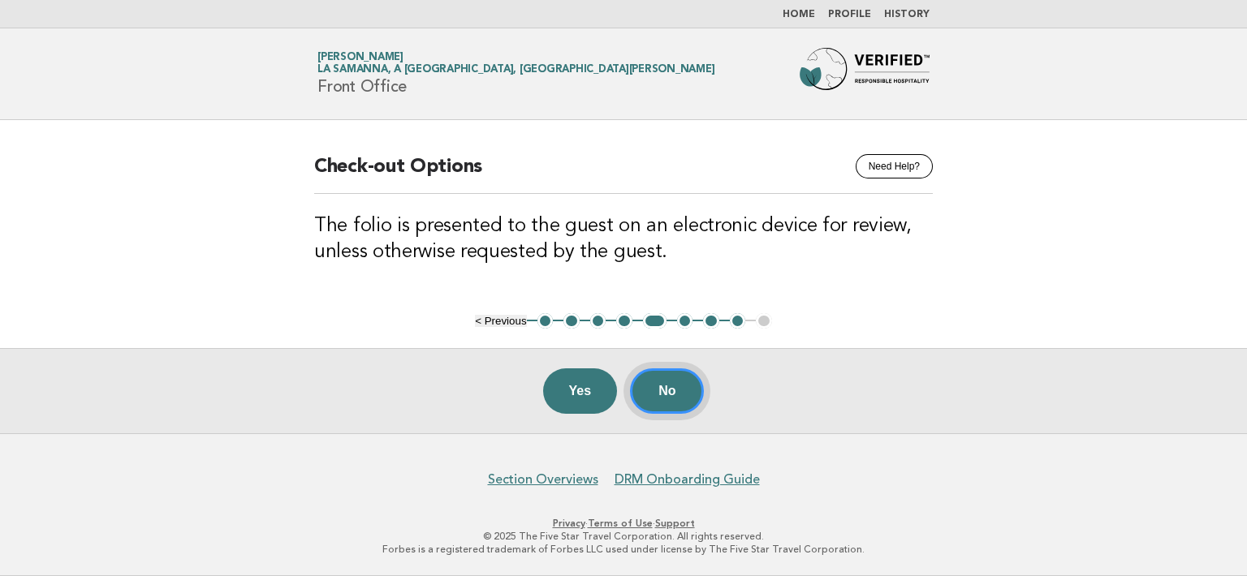
click at [680, 382] on button "No" at bounding box center [667, 391] width 74 height 45
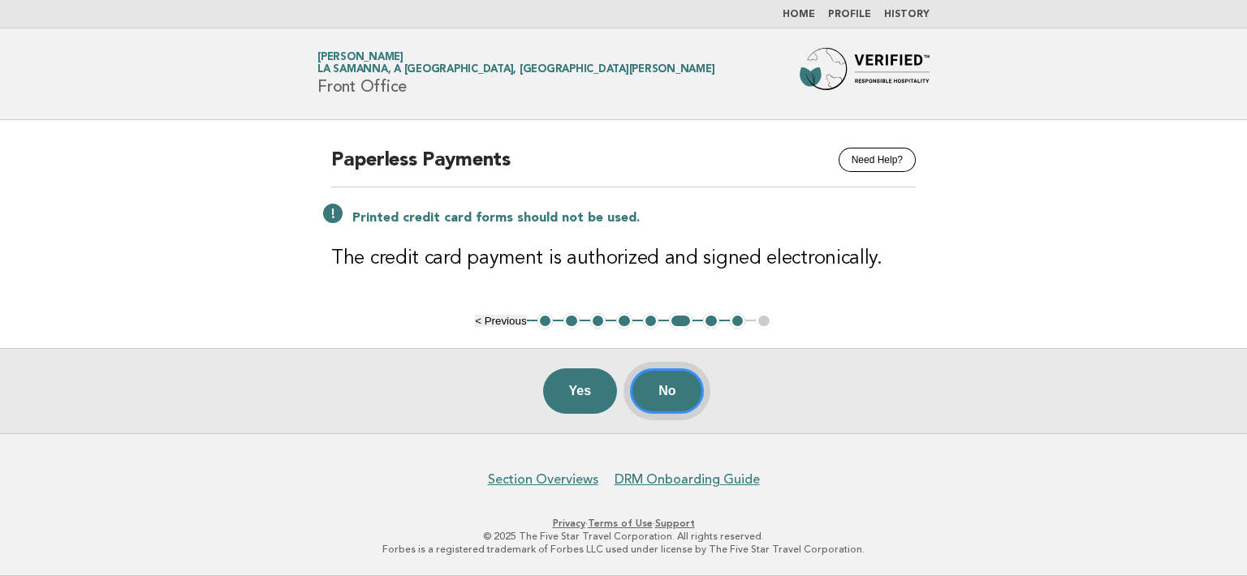
click at [679, 391] on button "No" at bounding box center [667, 391] width 74 height 45
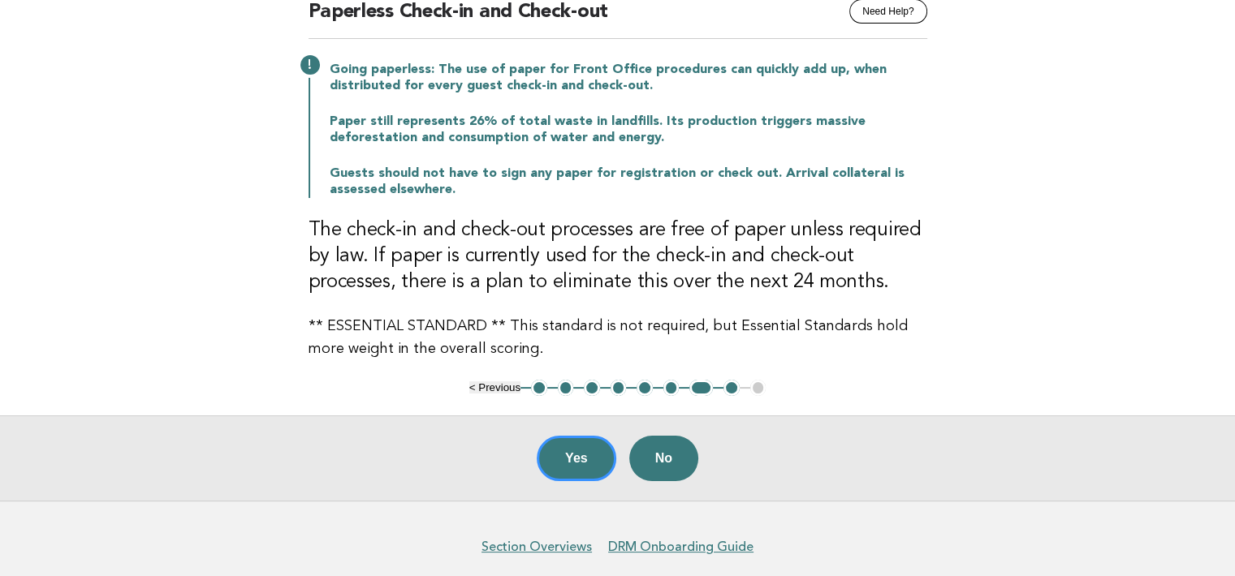
scroll to position [162, 0]
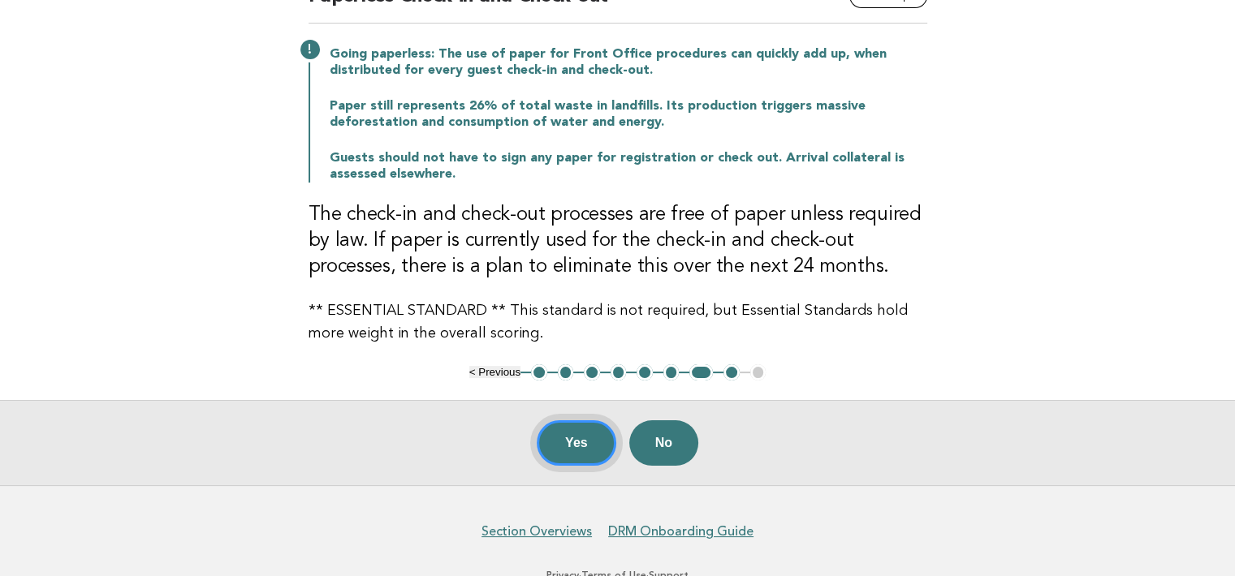
click at [577, 437] on button "Yes" at bounding box center [577, 443] width 80 height 45
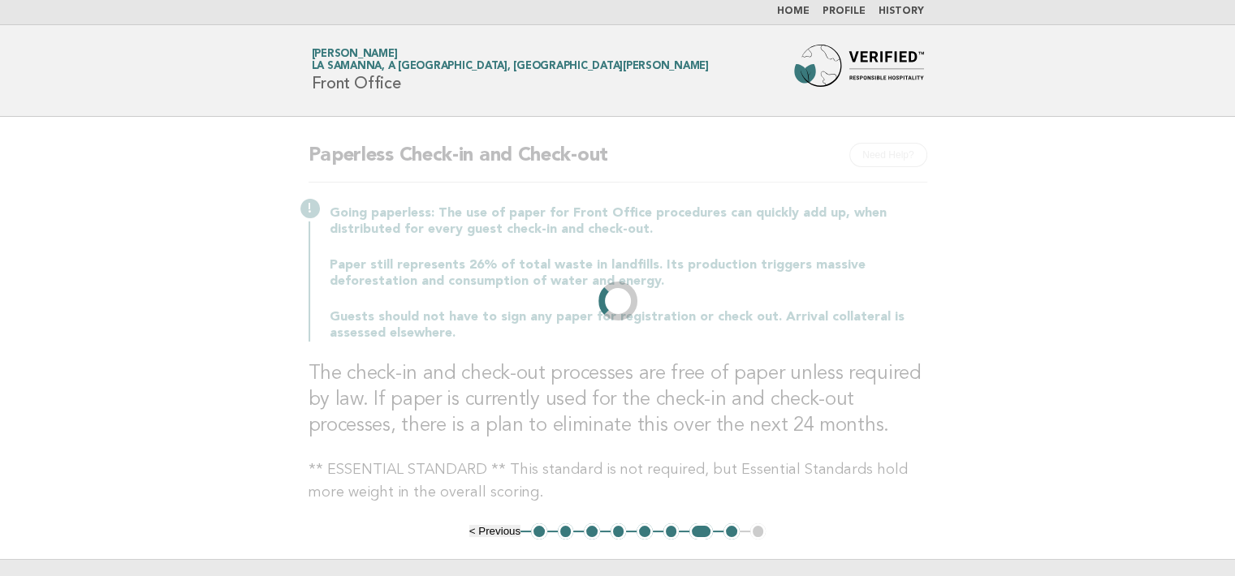
scroll to position [0, 0]
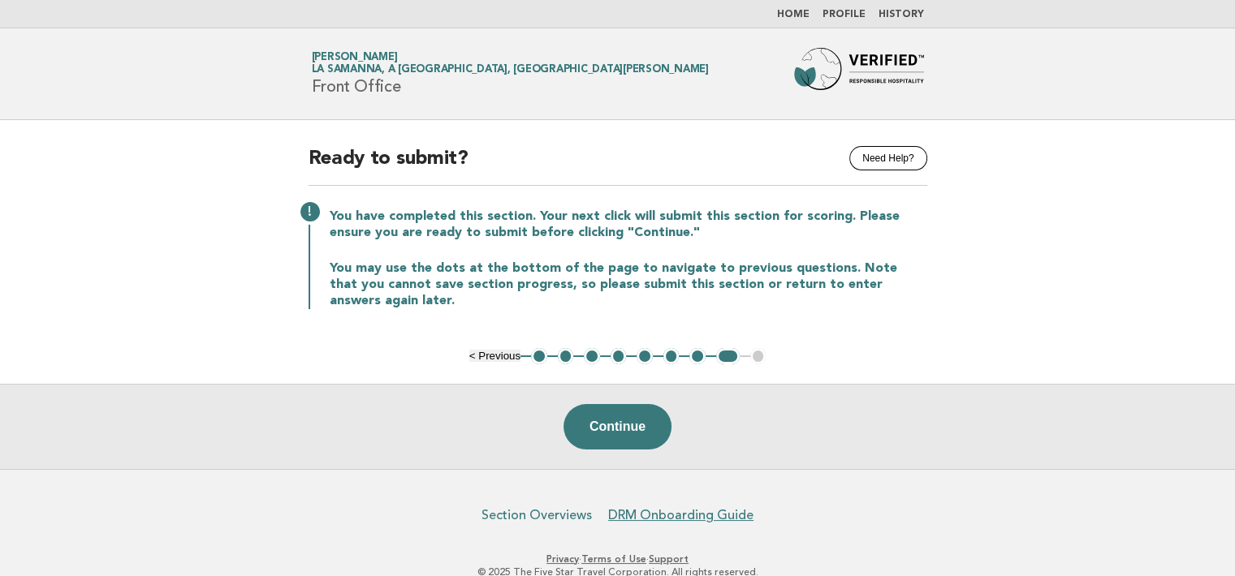
click at [568, 511] on link "Section Overviews" at bounding box center [536, 515] width 110 height 16
click at [800, 12] on link "Home" at bounding box center [793, 15] width 32 height 10
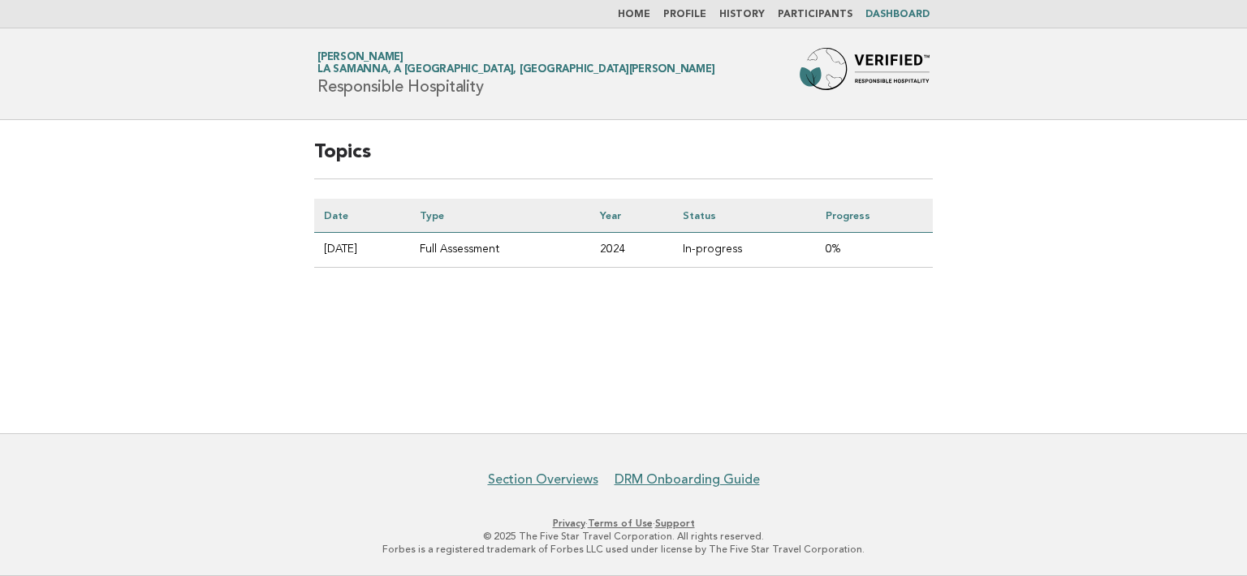
click at [750, 15] on link "History" at bounding box center [741, 15] width 45 height 10
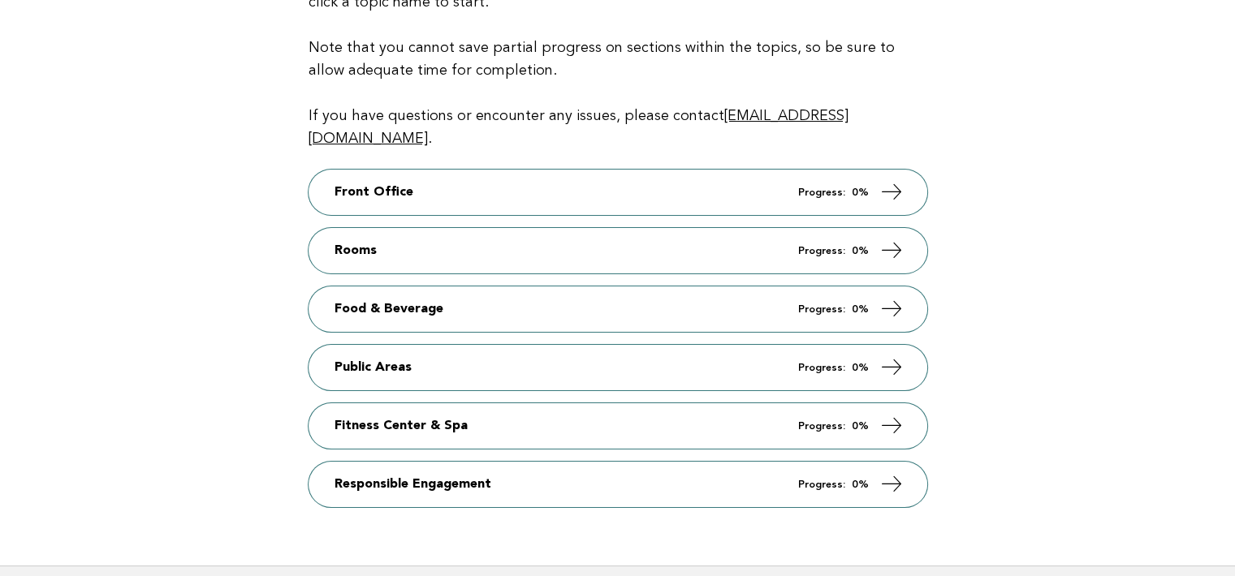
scroll to position [244, 0]
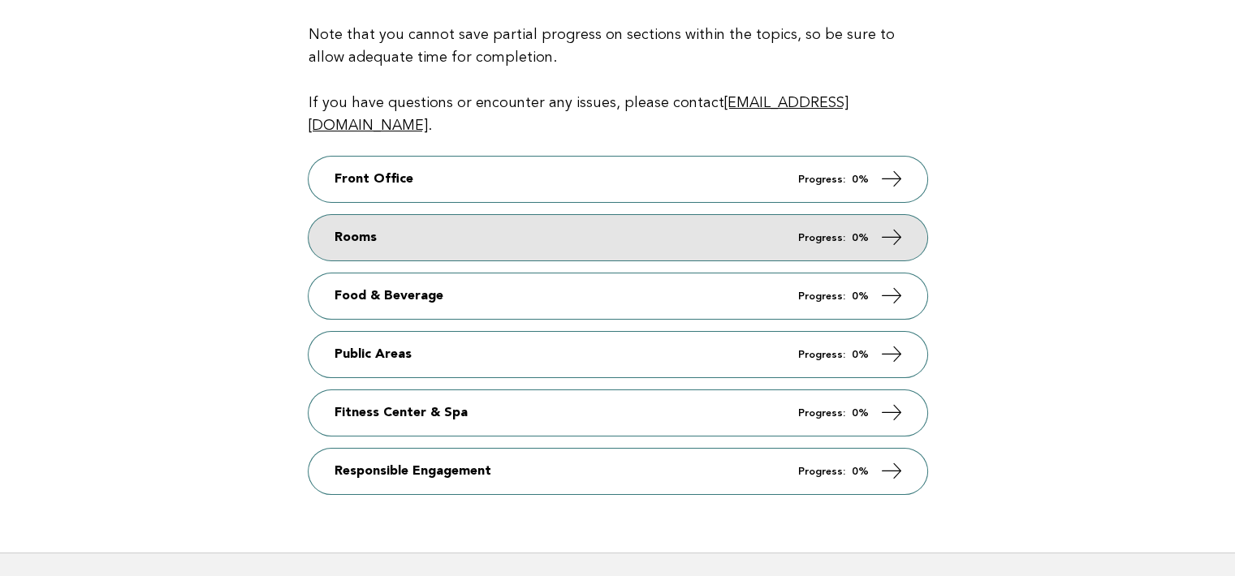
click at [895, 226] on icon at bounding box center [891, 238] width 24 height 24
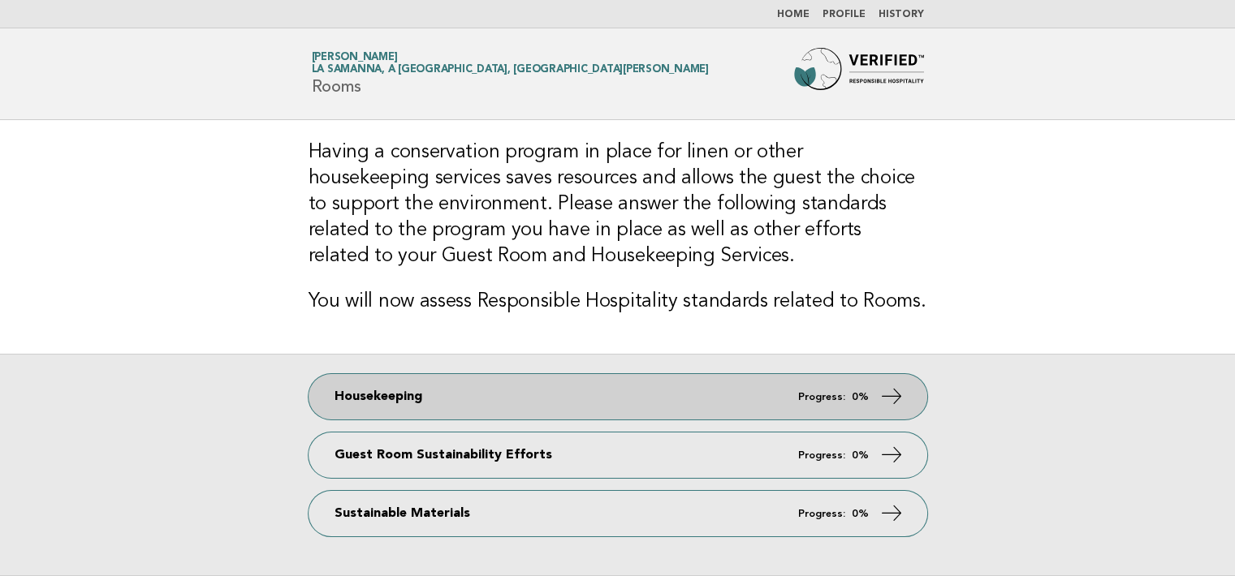
click at [887, 392] on icon at bounding box center [891, 397] width 24 height 24
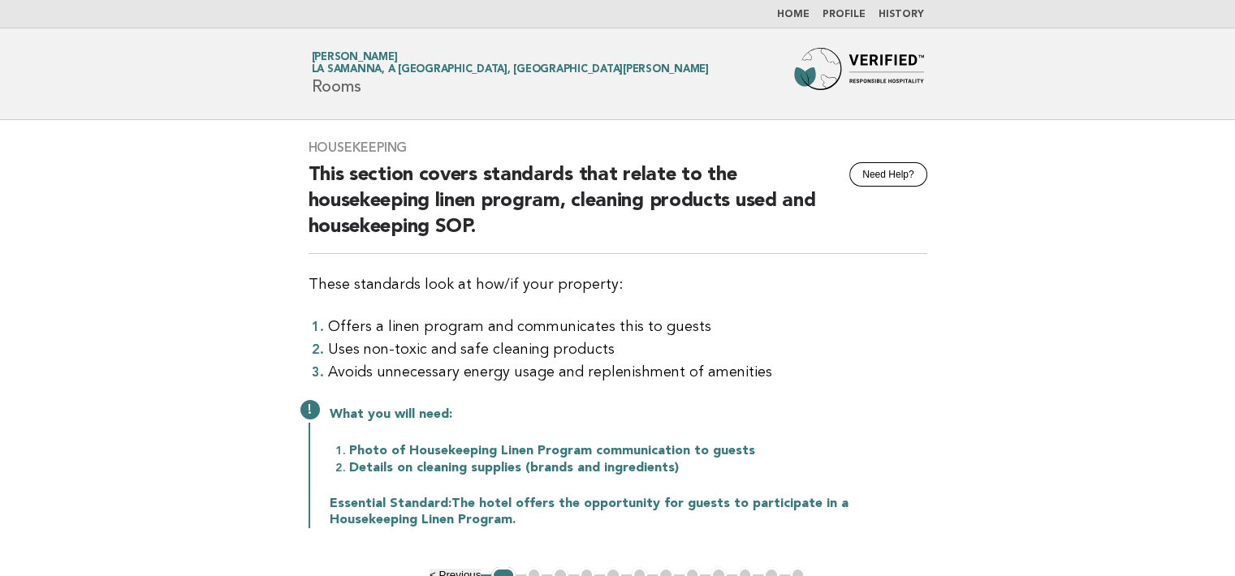
drag, startPoint x: 309, startPoint y: 145, endPoint x: 442, endPoint y: 512, distance: 390.1
click at [442, 512] on div "Housekeeping Need Help? This section covers standards that relate to the housek…" at bounding box center [618, 343] width 658 height 447
copy div "Housekeeping Need Help? This section covers standards that relate to the housek…"
click at [1016, 409] on main "Housekeeping Need Help? This section covers standards that relate to the housek…" at bounding box center [617, 404] width 1235 height 568
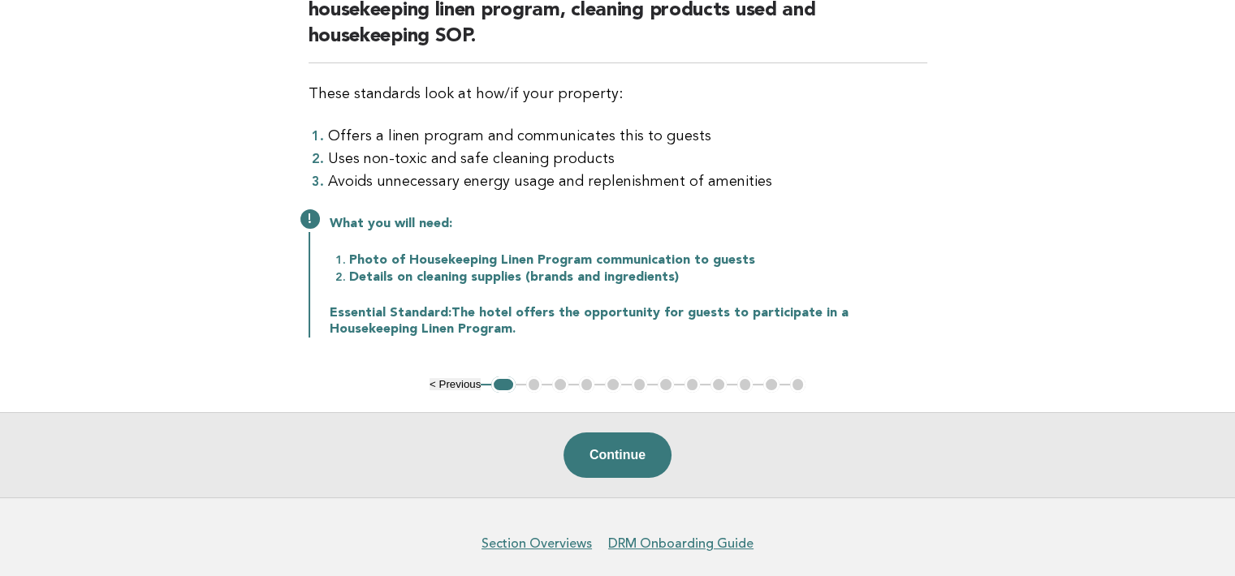
scroll to position [244, 0]
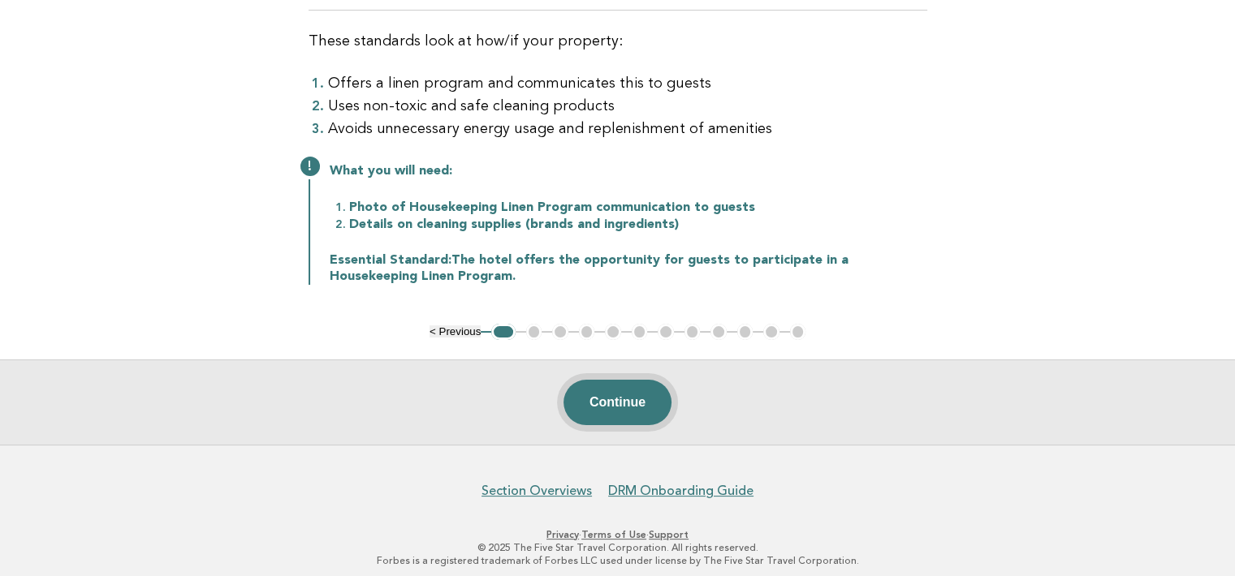
click at [631, 396] on button "Continue" at bounding box center [617, 402] width 108 height 45
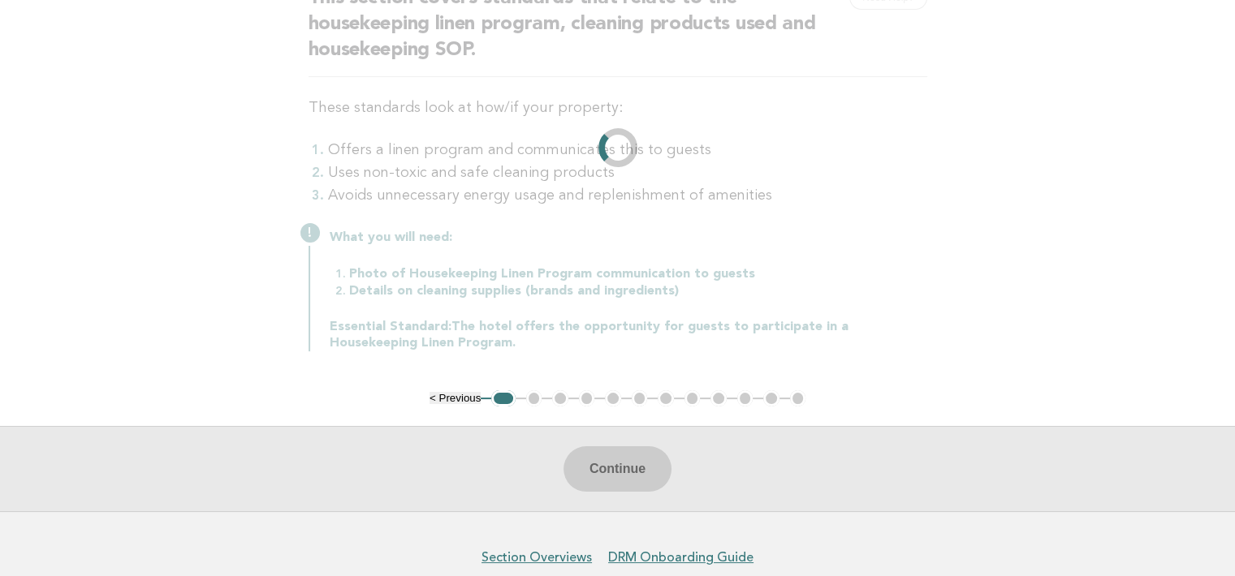
scroll to position [0, 0]
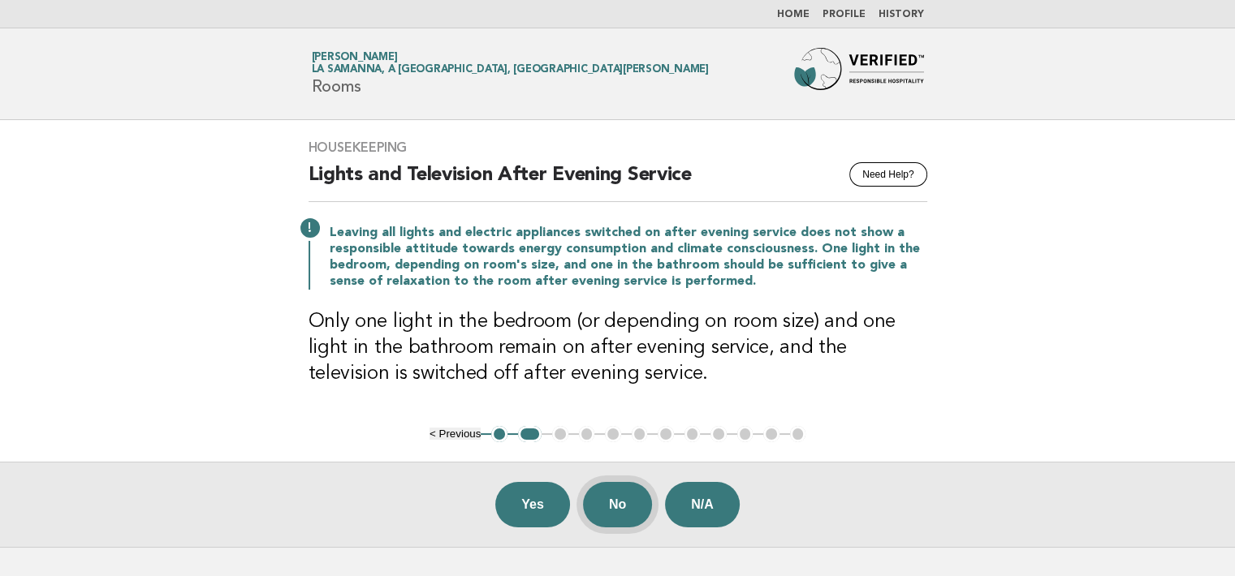
click at [611, 501] on button "No" at bounding box center [617, 504] width 69 height 45
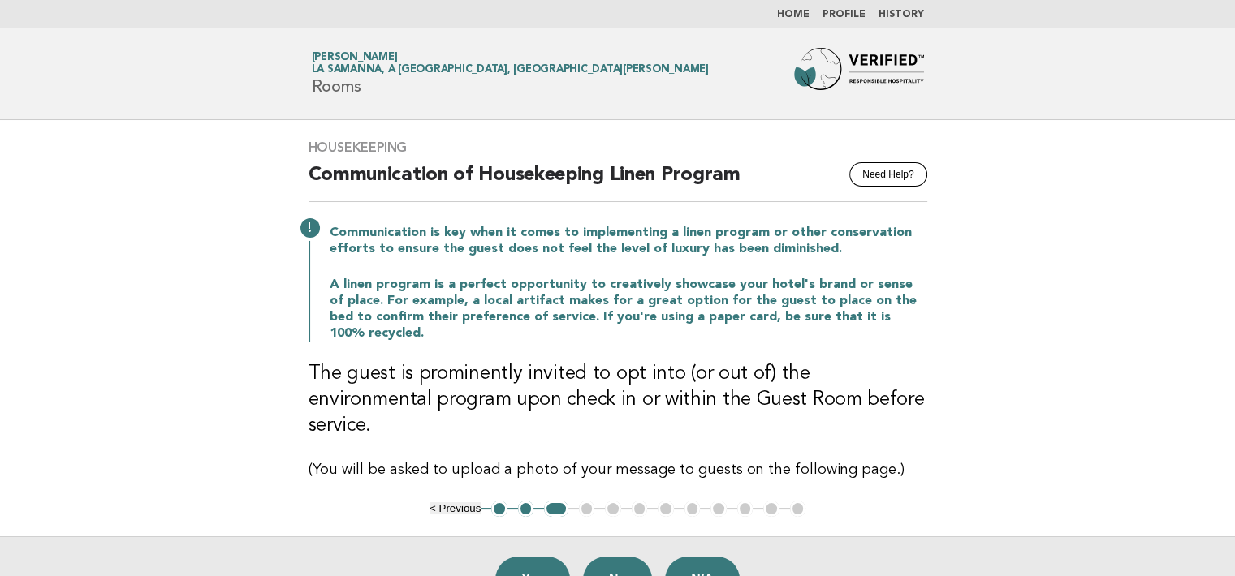
click at [445, 503] on button "< Previous" at bounding box center [455, 509] width 51 height 12
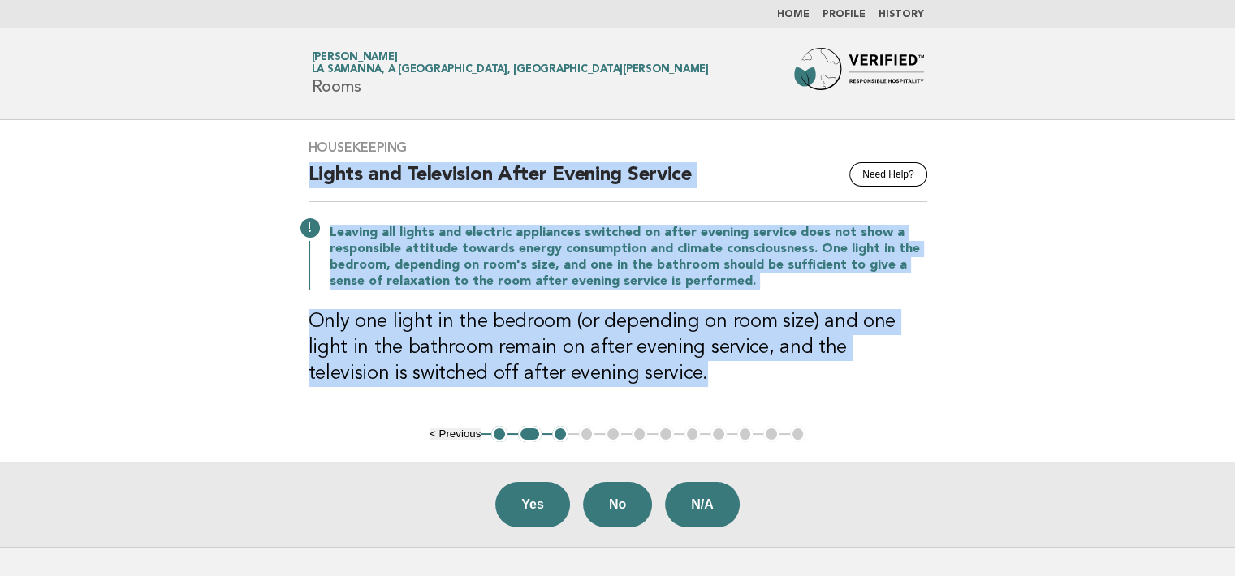
drag, startPoint x: 309, startPoint y: 166, endPoint x: 620, endPoint y: 374, distance: 374.0
click at [620, 374] on div "Housekeeping Need Help? Lights and Television After Evening Service Leaving all…" at bounding box center [618, 273] width 658 height 306
copy div "Lights and Television After Evening Service Leaving all lights and electric app…"
click at [618, 499] on button "No" at bounding box center [617, 504] width 69 height 45
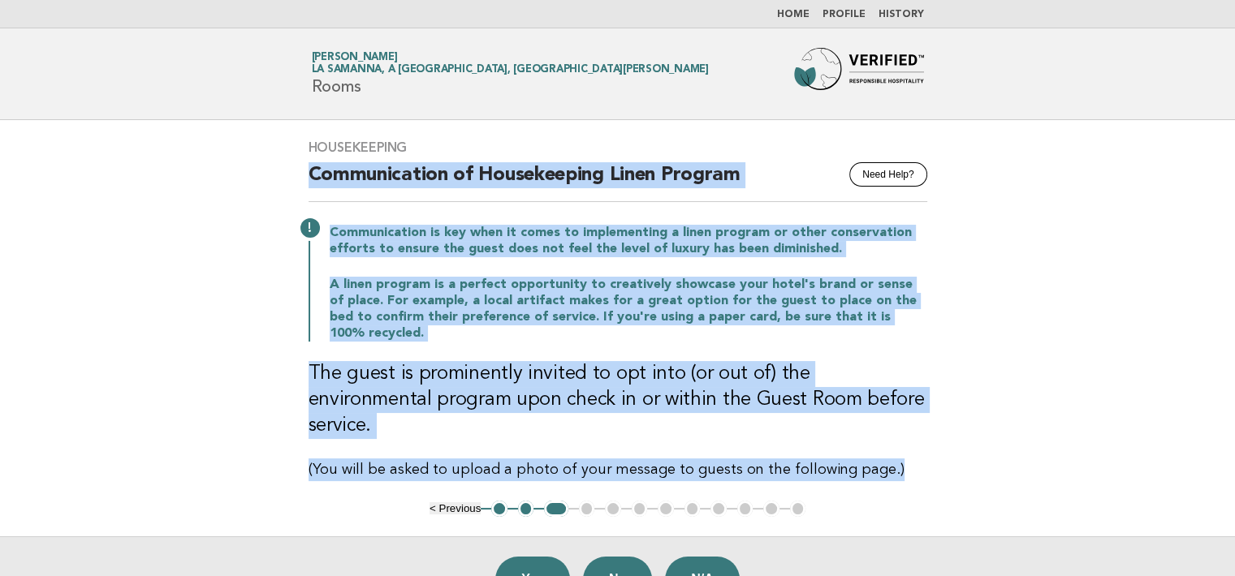
drag, startPoint x: 309, startPoint y: 174, endPoint x: 886, endPoint y: 446, distance: 638.2
click at [886, 446] on div "Housekeeping Need Help? Communication of Housekeeping Linen Program Communicati…" at bounding box center [618, 310] width 658 height 381
copy div "Communication of Housekeeping Linen Program Communication is key when it comes …"
click at [620, 557] on button "No" at bounding box center [617, 579] width 69 height 45
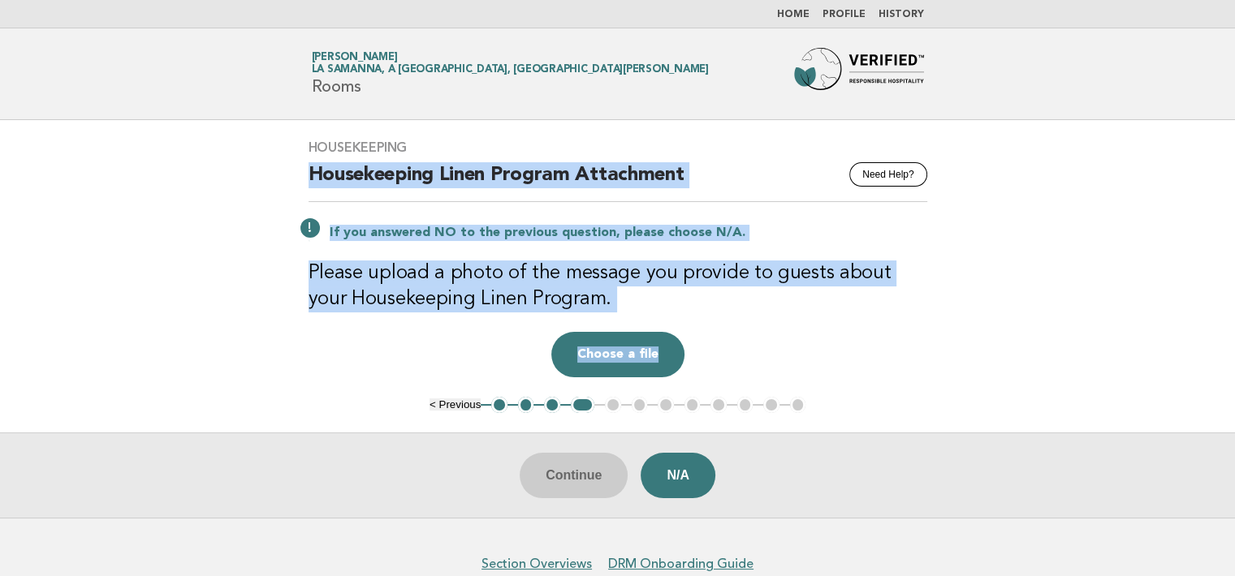
drag, startPoint x: 309, startPoint y: 173, endPoint x: 694, endPoint y: 369, distance: 432.8
click at [694, 369] on div "Housekeeping Need Help? Housekeeping Linen Program Attachment If you answered N…" at bounding box center [618, 258] width 658 height 277
copy div "Housekeeping Linen Program Attachment If you answered NO to the previous questi…"
click at [464, 396] on div "Housekeeping Need Help? Housekeeping Linen Program Attachment If you answered N…" at bounding box center [618, 258] width 658 height 277
click at [434, 404] on button "< Previous" at bounding box center [455, 405] width 51 height 12
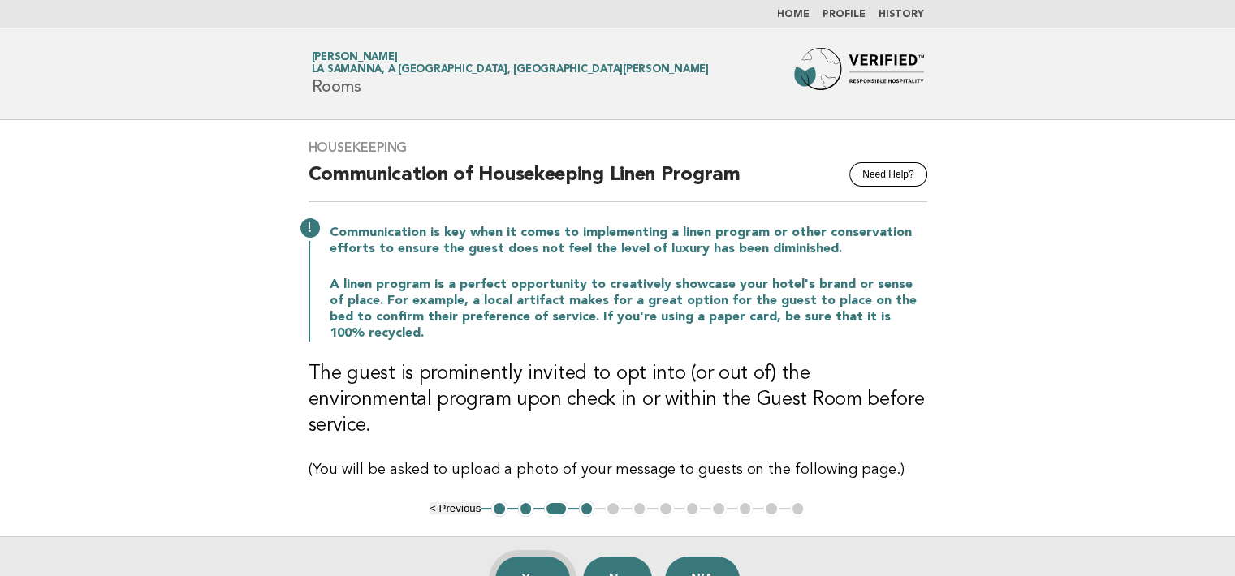
click at [529, 557] on button "Yes" at bounding box center [532, 579] width 75 height 45
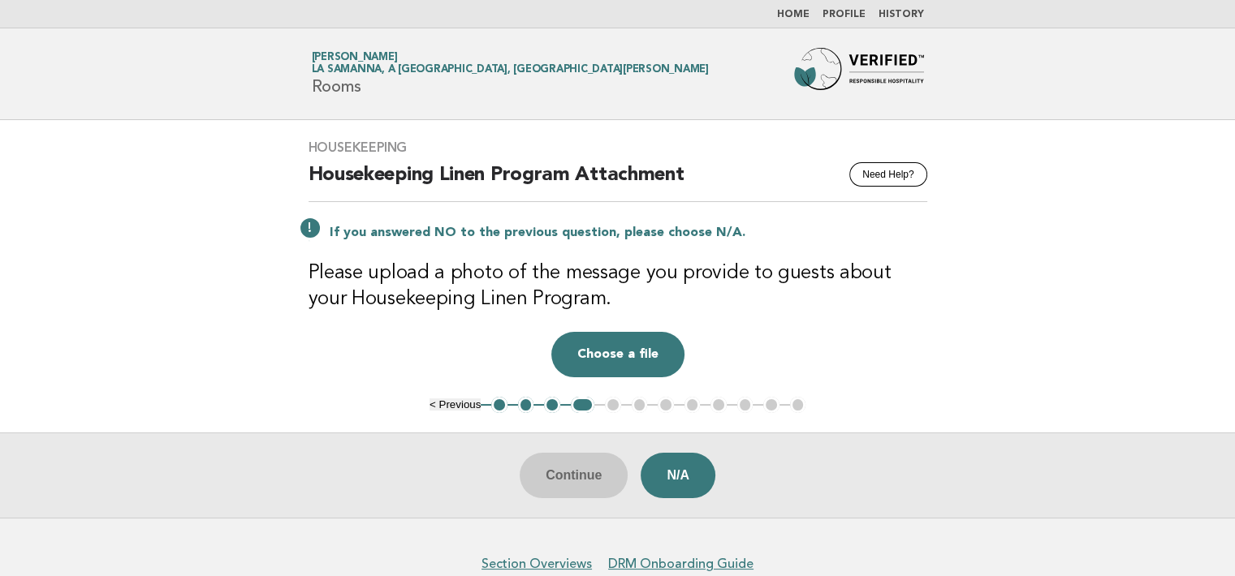
click at [451, 404] on button "< Previous" at bounding box center [455, 405] width 51 height 12
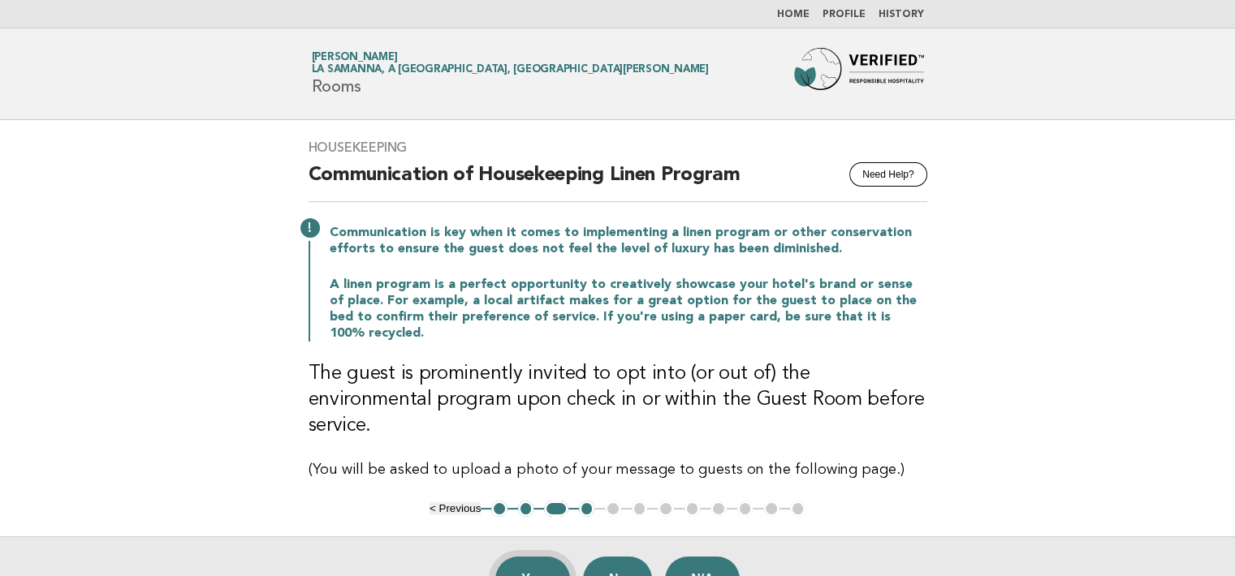
click at [544, 557] on button "Yes" at bounding box center [532, 579] width 75 height 45
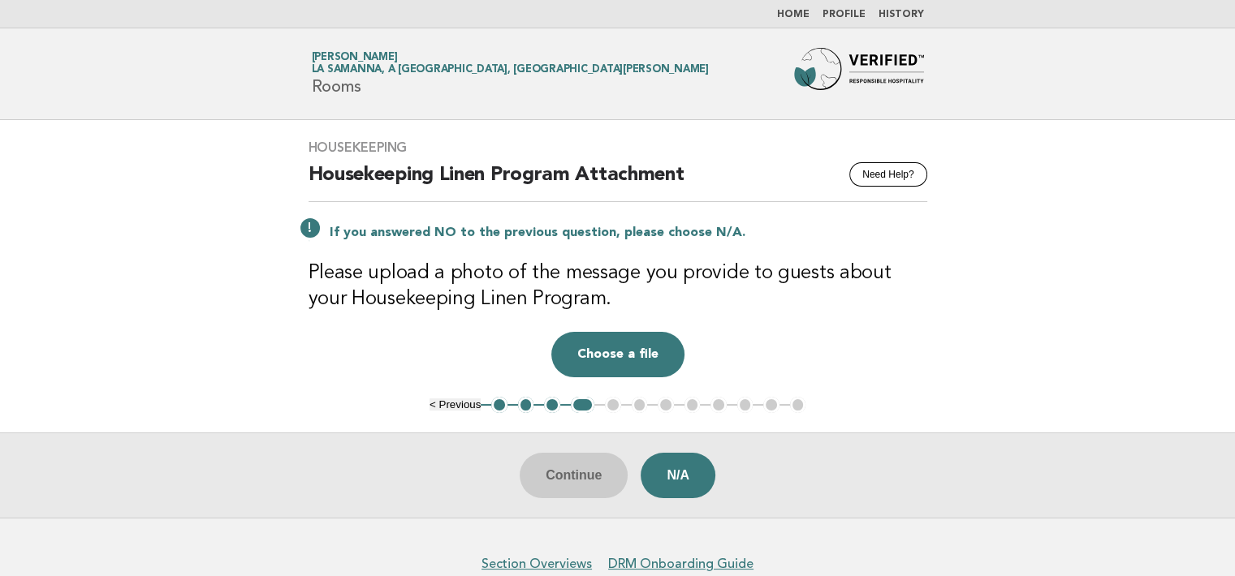
click at [581, 483] on div "Continue N/A" at bounding box center [617, 475] width 1235 height 85
click at [677, 473] on button "N/A" at bounding box center [678, 475] width 75 height 45
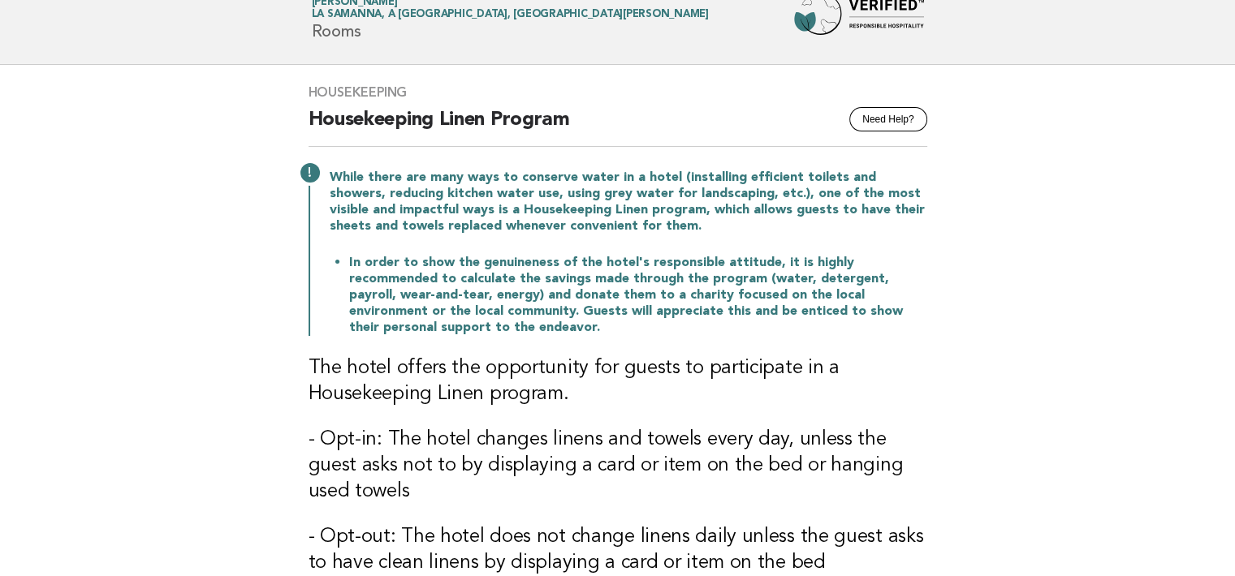
scroll to position [162, 0]
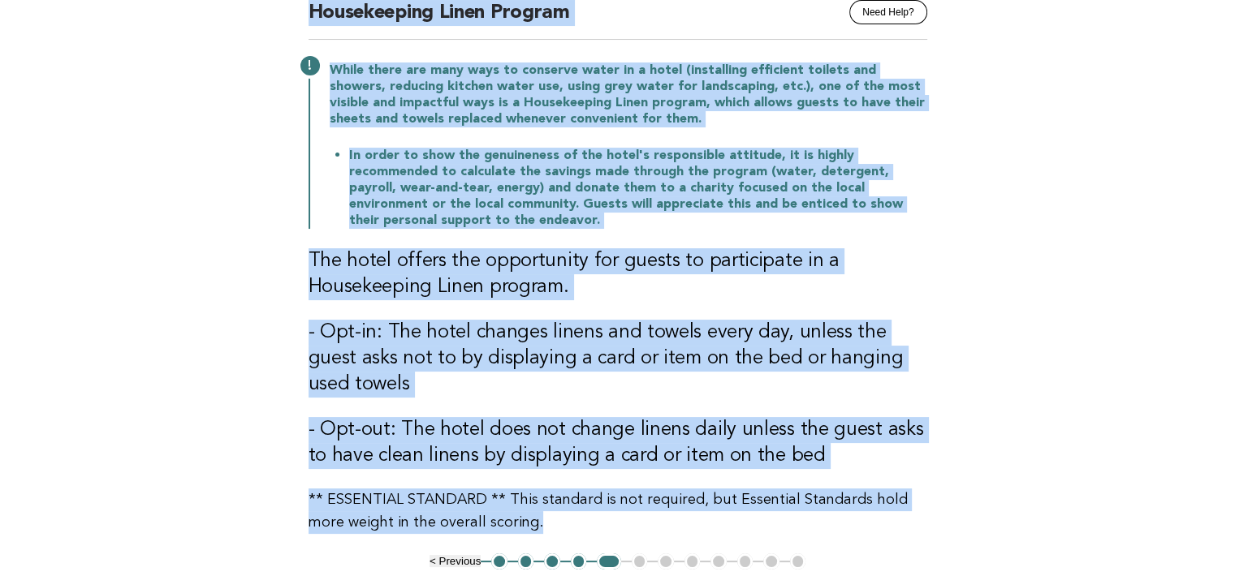
drag, startPoint x: 311, startPoint y: 14, endPoint x: 520, endPoint y: 518, distance: 545.7
click at [520, 518] on div "Housekeeping Need Help? Housekeeping Linen Program While there are many ways to…" at bounding box center [618, 256] width 658 height 596
copy div "Housekeeping Linen Program While there are many ways to conserve water in a hot…"
click at [965, 249] on main "Housekeeping Need Help? Housekeeping Linen Program While there are many ways to…" at bounding box center [617, 316] width 1235 height 717
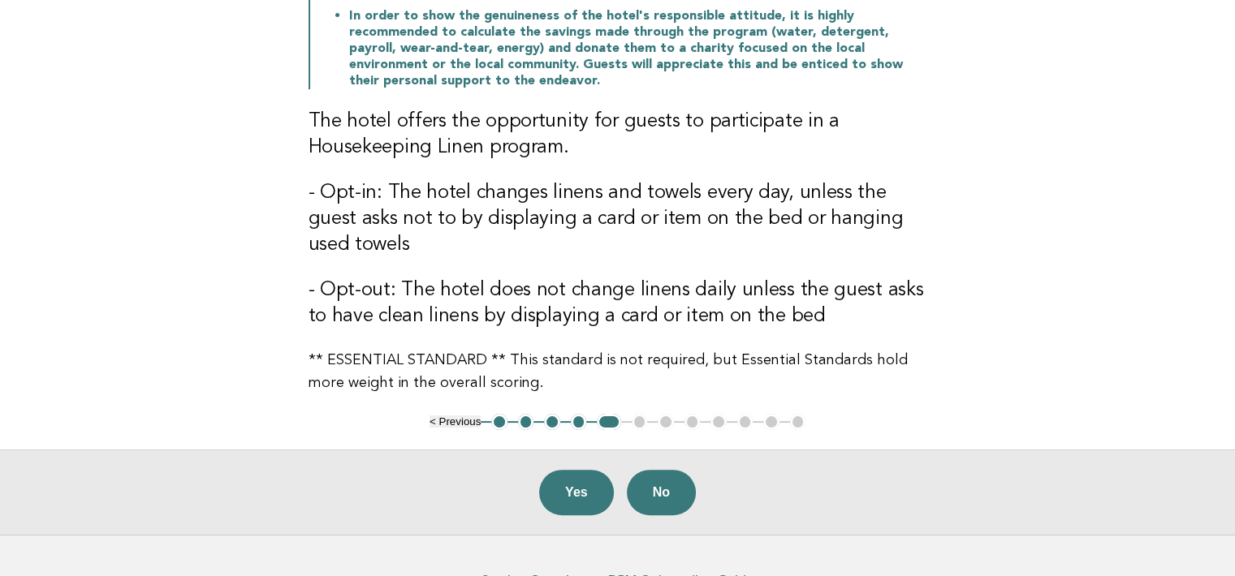
scroll to position [402, 0]
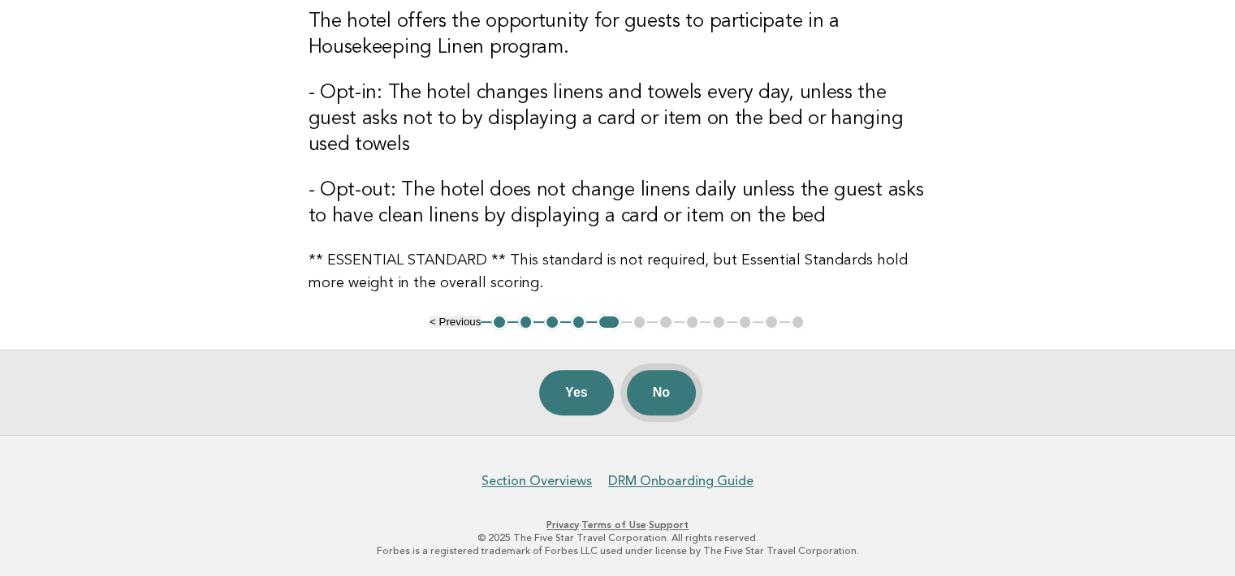
click at [670, 378] on button "No" at bounding box center [661, 392] width 69 height 45
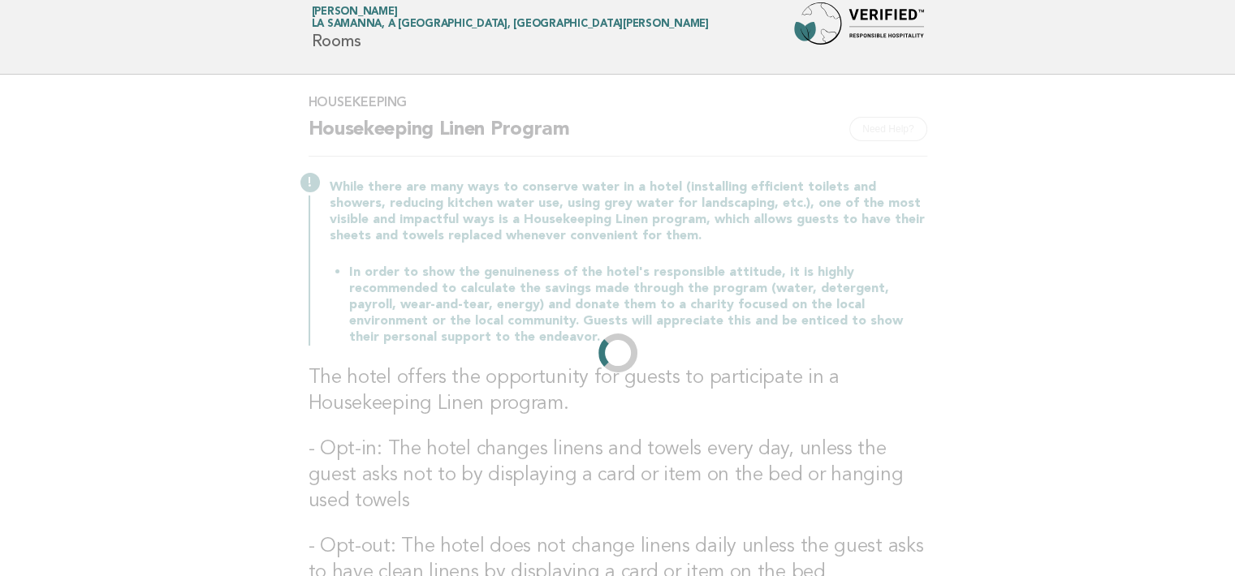
scroll to position [0, 0]
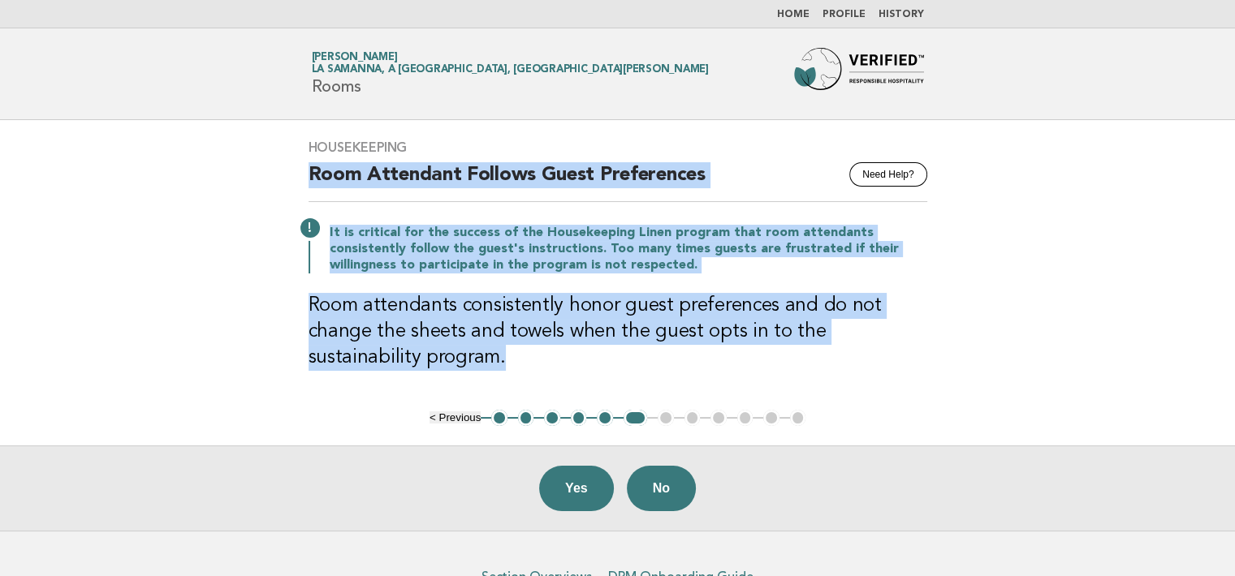
drag, startPoint x: 312, startPoint y: 176, endPoint x: 393, endPoint y: 365, distance: 205.1
click at [393, 365] on div "Housekeeping Need Help? Room Attendant Follows Guest Preferences It is critical…" at bounding box center [618, 265] width 658 height 290
copy div "Room Attendant Follows Guest Preferences It is critical for the success of the …"
click at [667, 481] on button "No" at bounding box center [661, 488] width 69 height 45
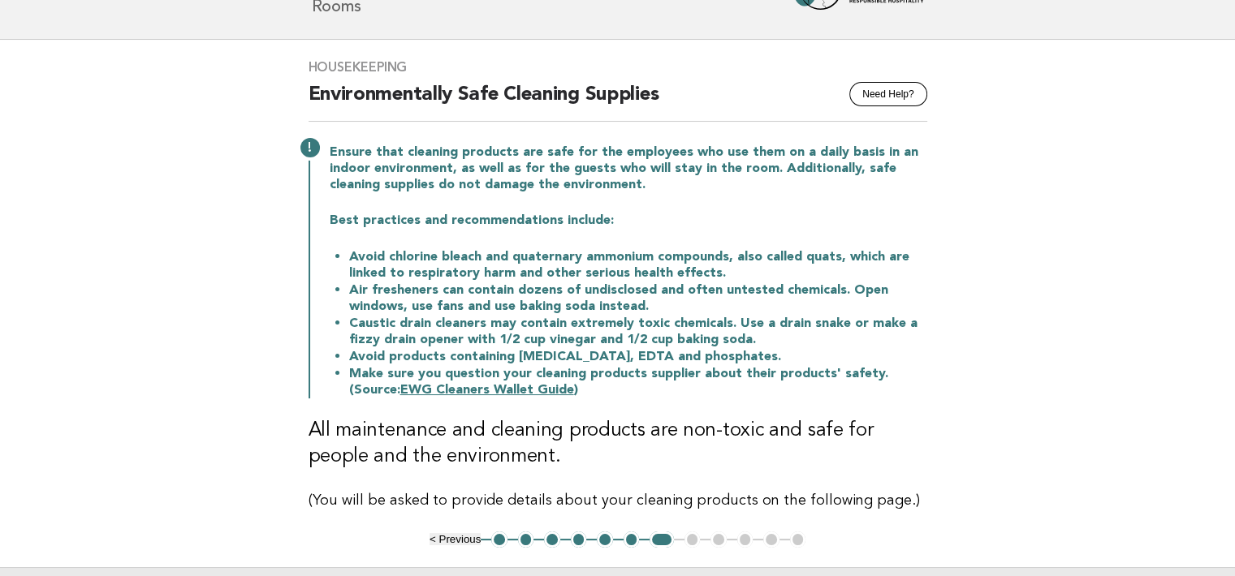
scroll to position [81, 0]
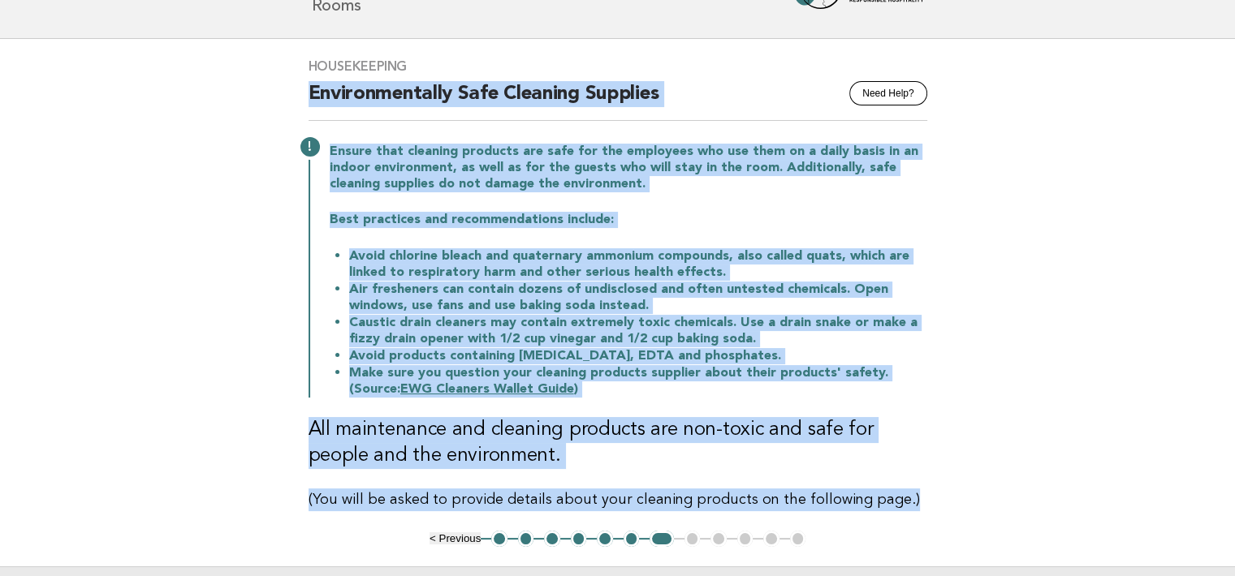
drag, startPoint x: 309, startPoint y: 95, endPoint x: 901, endPoint y: 519, distance: 728.7
click at [901, 519] on div "Housekeeping Need Help? Environmentally Safe Cleaning Supplies Ensure that clea…" at bounding box center [618, 285] width 658 height 492
copy div "Environmentally Safe Cleaning Supplies Ensure that cleaning products are safe f…"
